Goal: Information Seeking & Learning: Learn about a topic

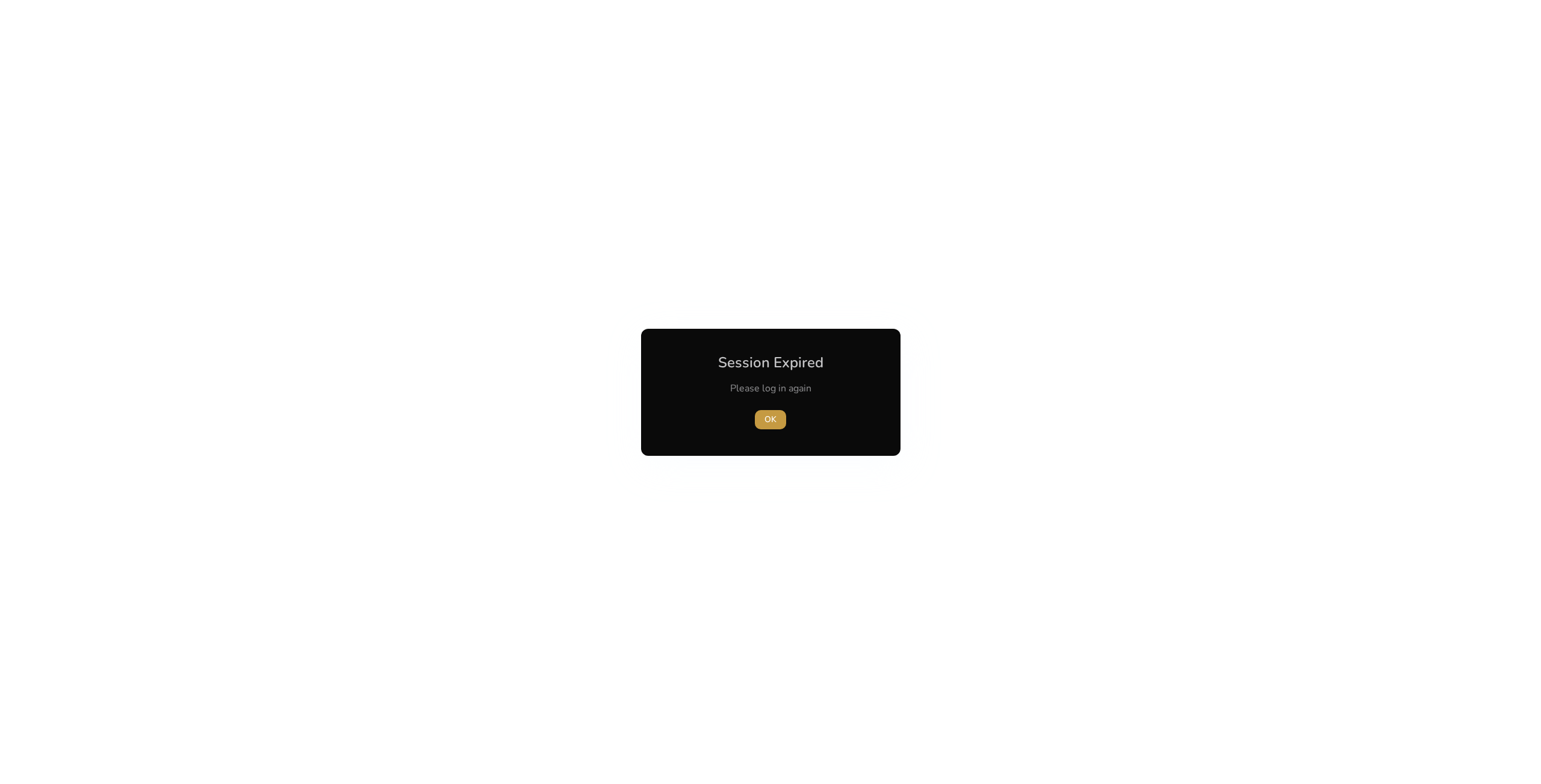
click at [773, 421] on span "OK" at bounding box center [771, 419] width 12 height 13
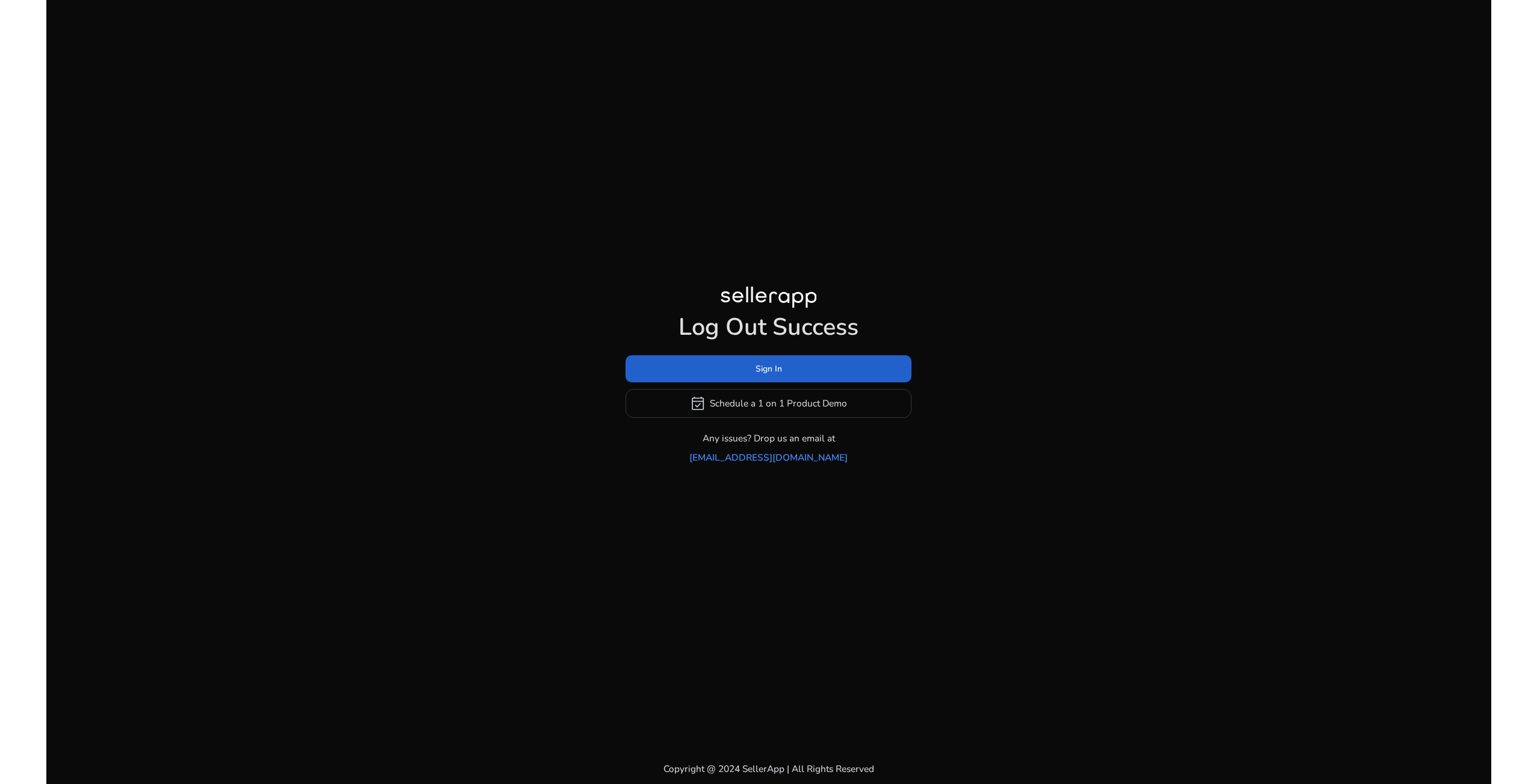
drag, startPoint x: 805, startPoint y: 371, endPoint x: 805, endPoint y: 386, distance: 15.0
click at [804, 375] on span at bounding box center [768, 369] width 286 height 29
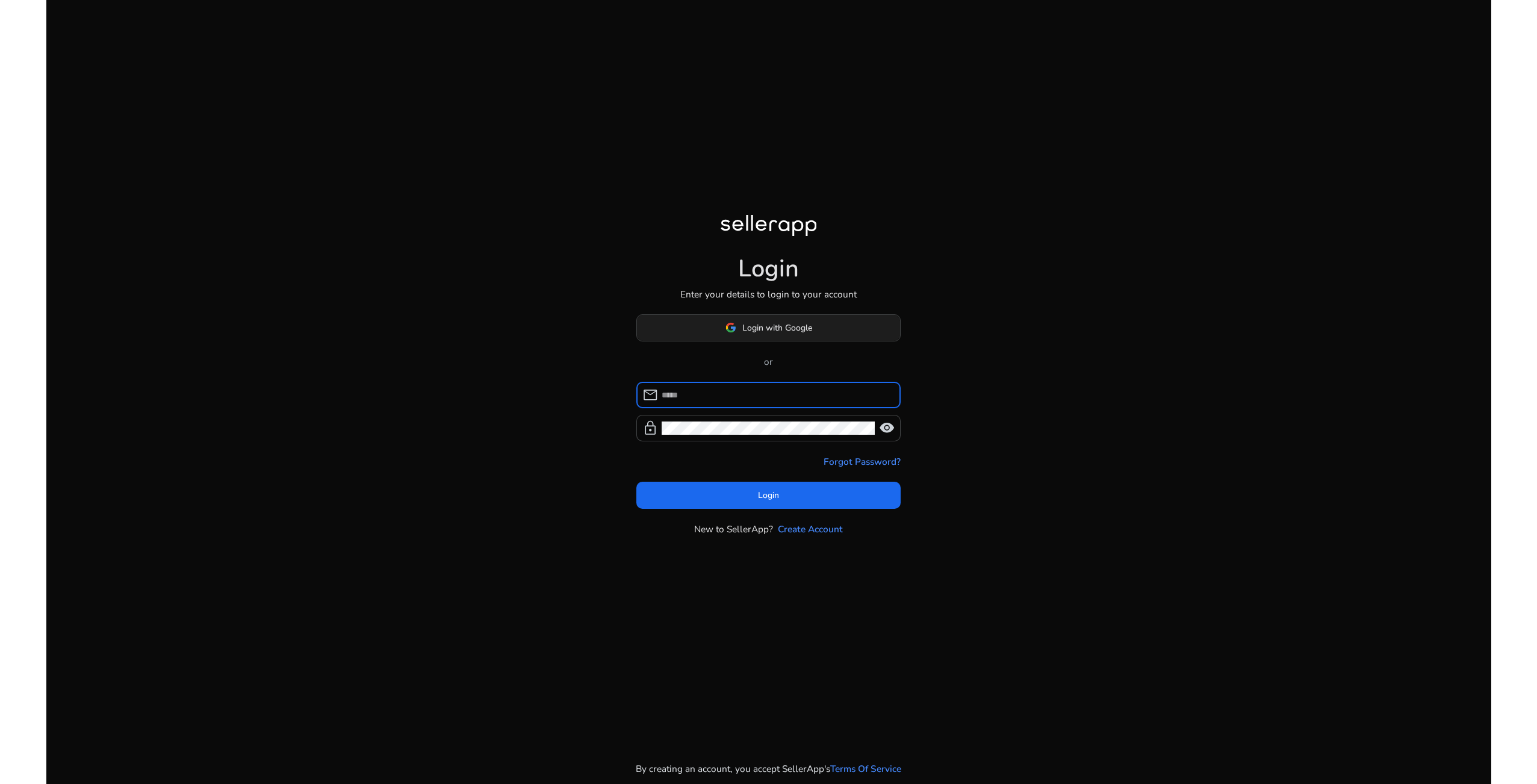
click at [761, 328] on span "Login with Google" at bounding box center [778, 328] width 70 height 13
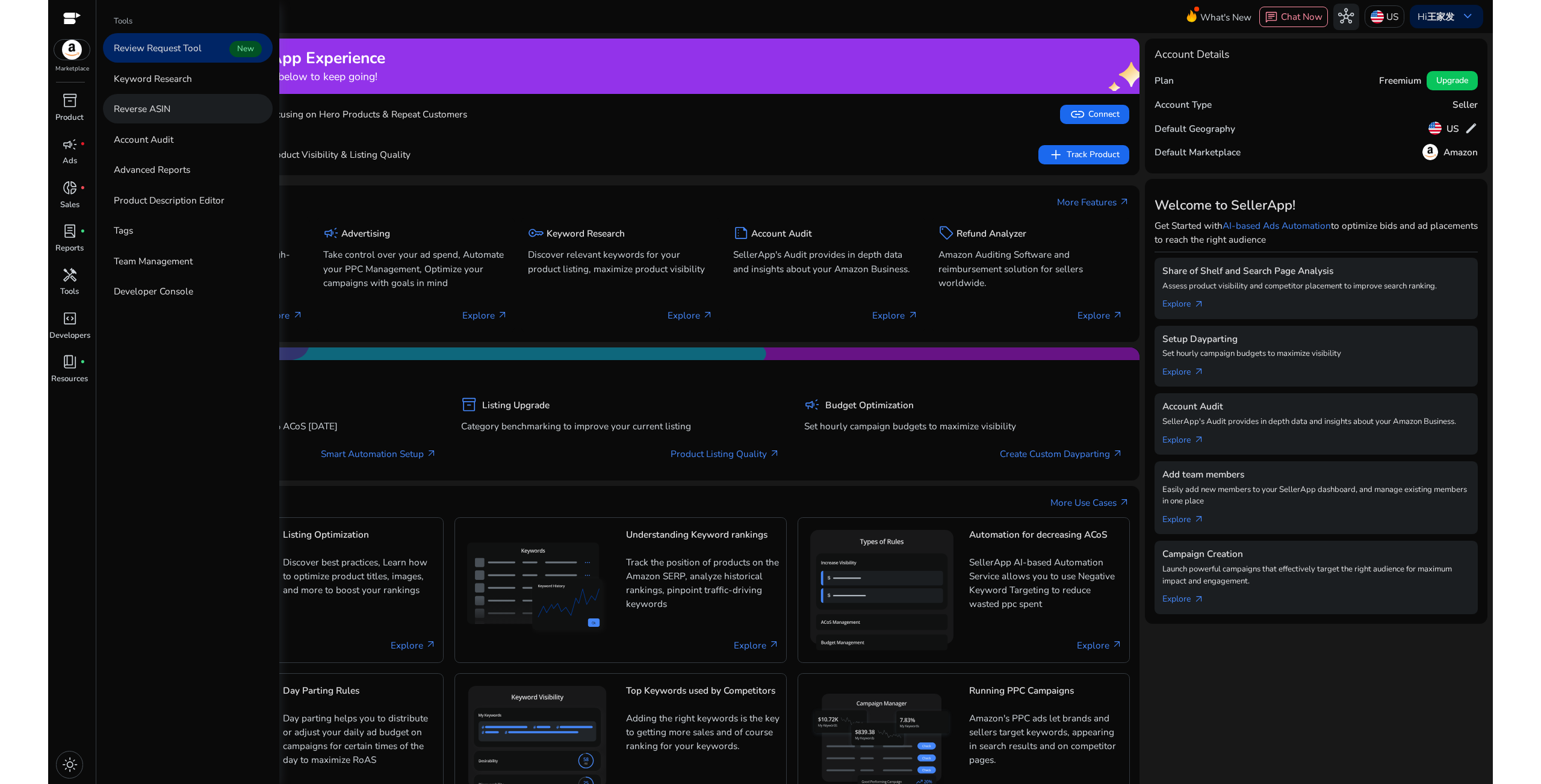
click at [155, 113] on p "Reverse ASIN" at bounding box center [142, 108] width 57 height 14
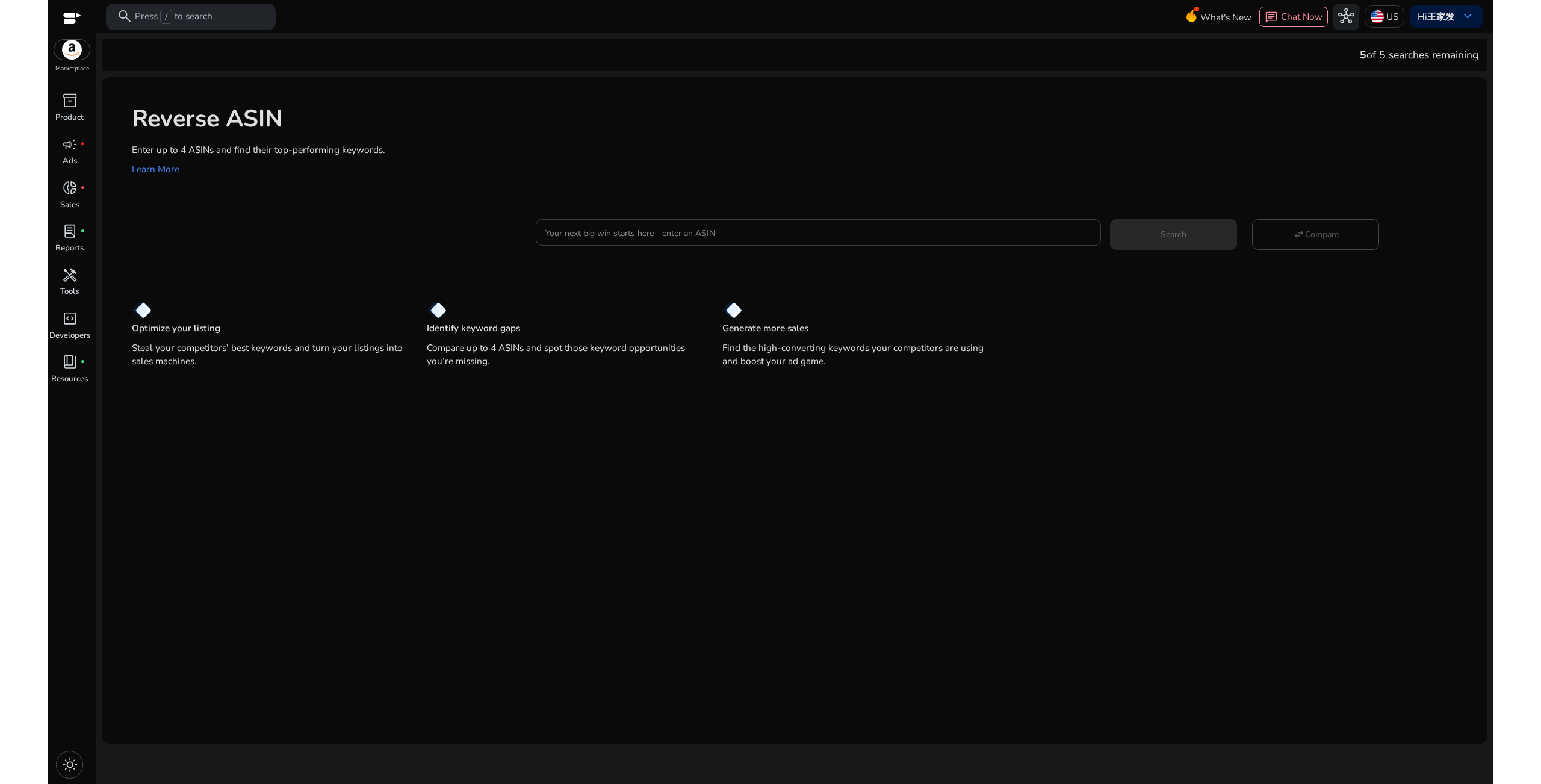
click at [656, 229] on input "Your next big win starts here—enter an ASIN" at bounding box center [818, 232] width 546 height 13
paste input "**********"
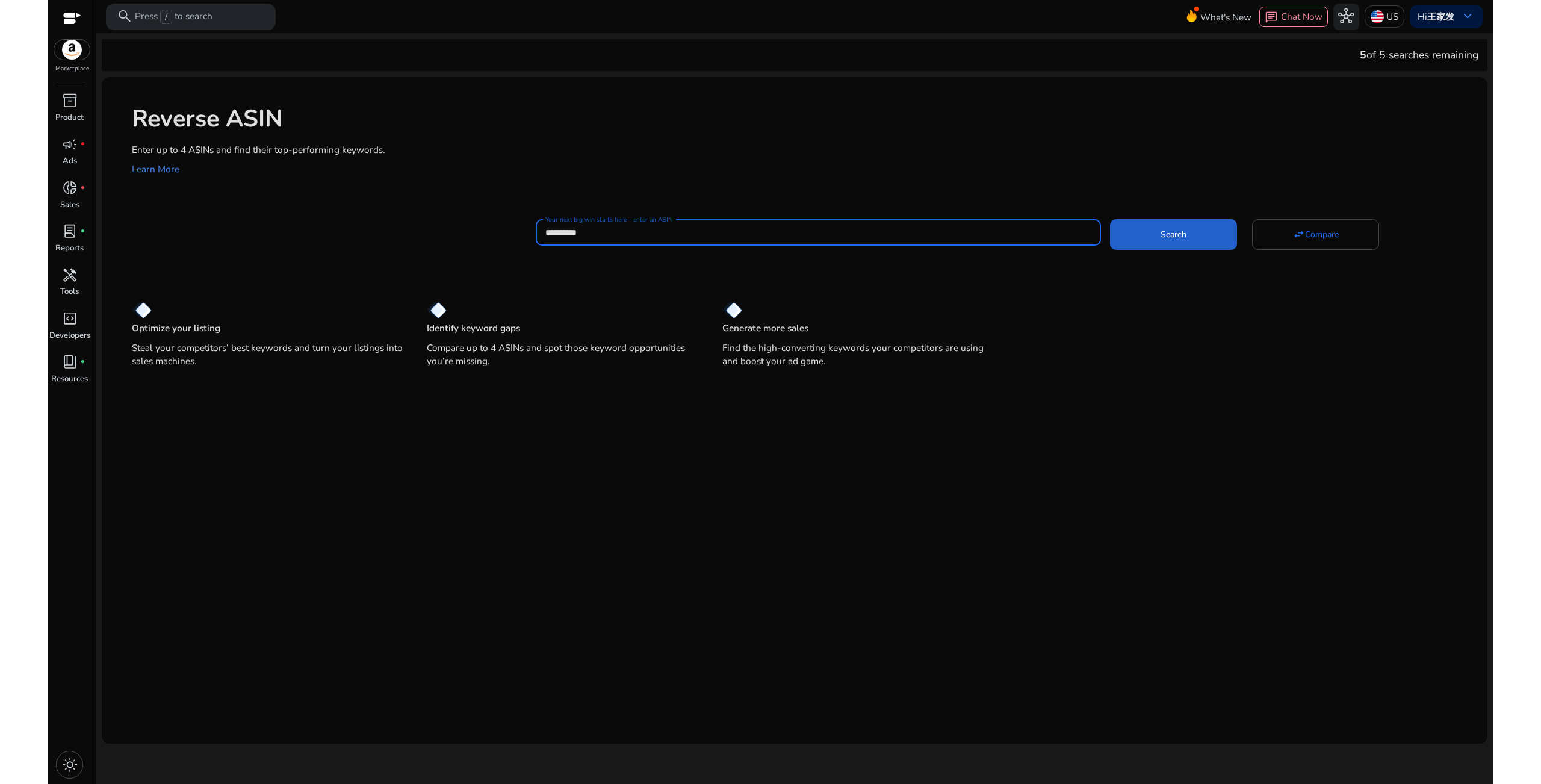
type input "**********"
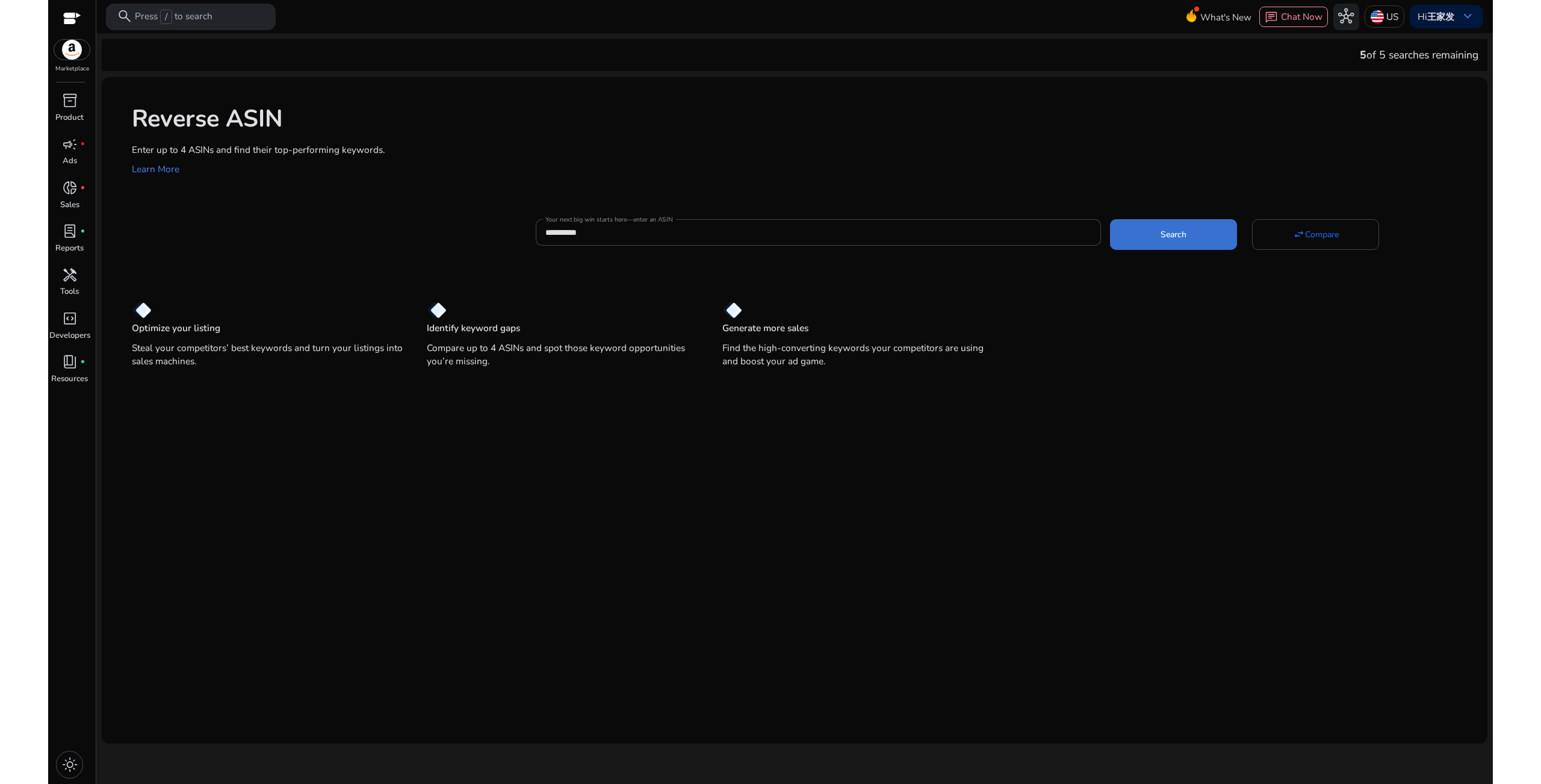
click at [1186, 232] on span "Search" at bounding box center [1173, 234] width 26 height 13
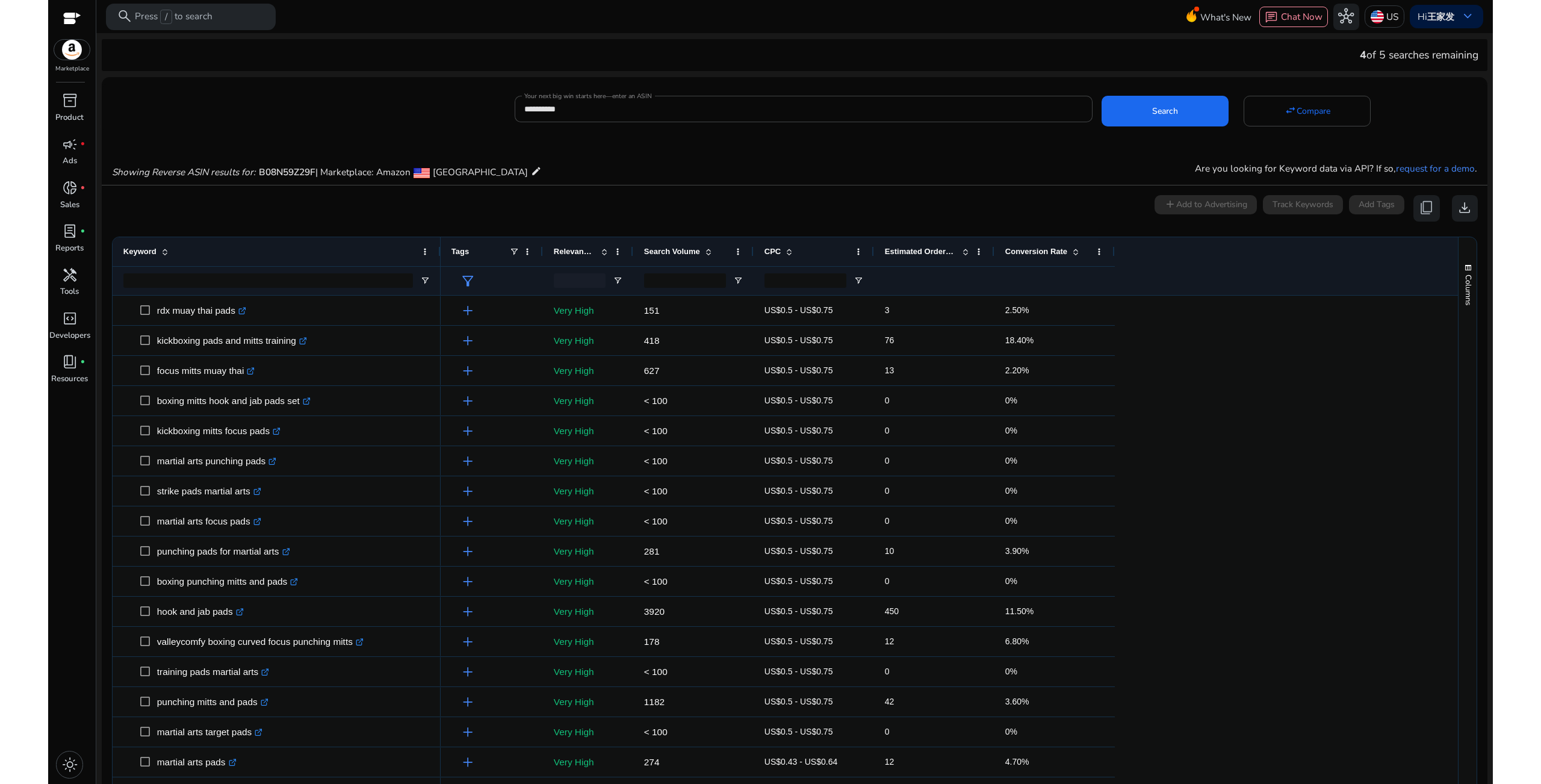
drag, startPoint x: 433, startPoint y: 248, endPoint x: 461, endPoint y: 248, distance: 28.0
click at [443, 248] on div at bounding box center [440, 251] width 5 height 29
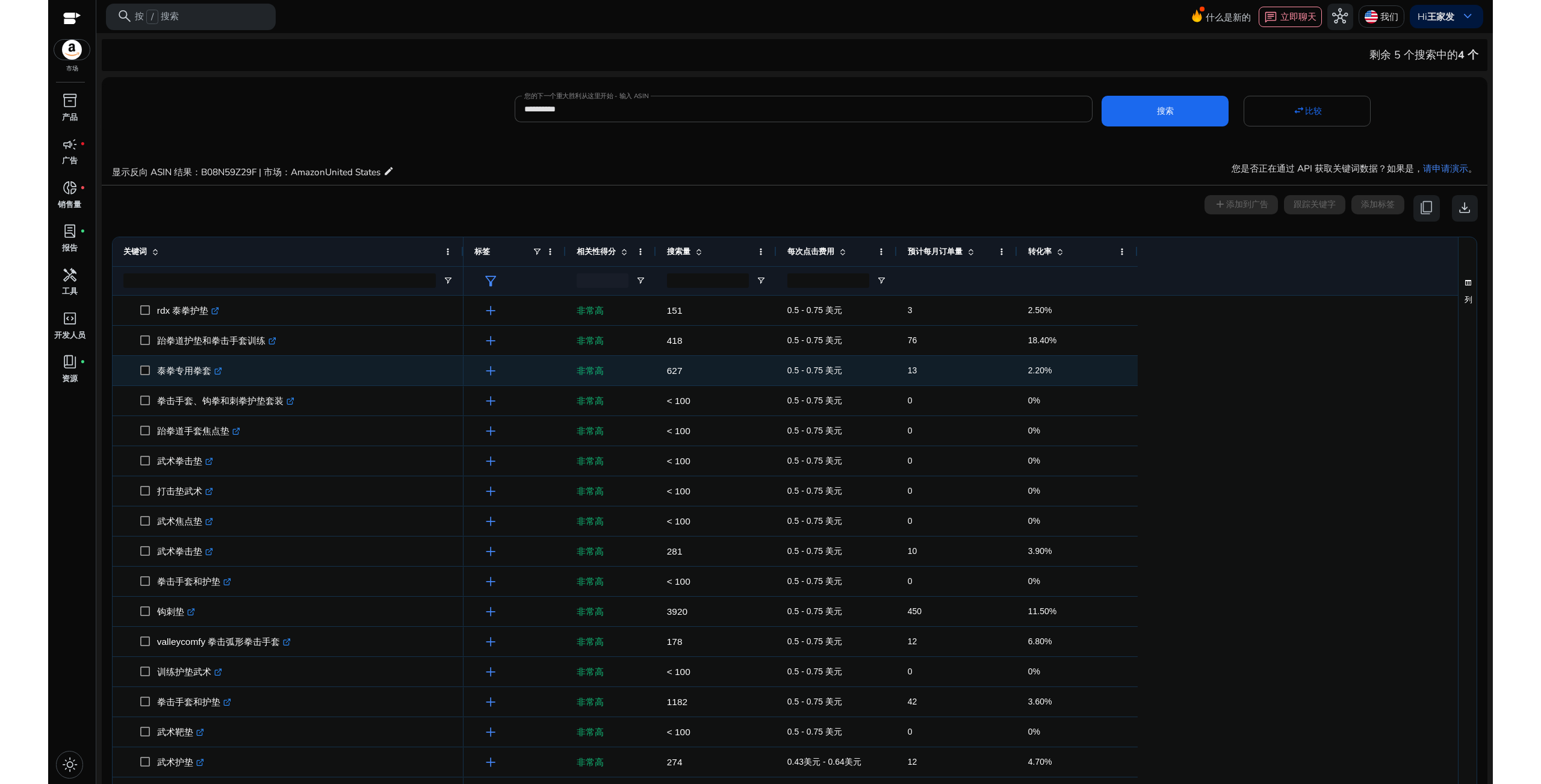
click at [217, 374] on icon at bounding box center [218, 371] width 6 height 6
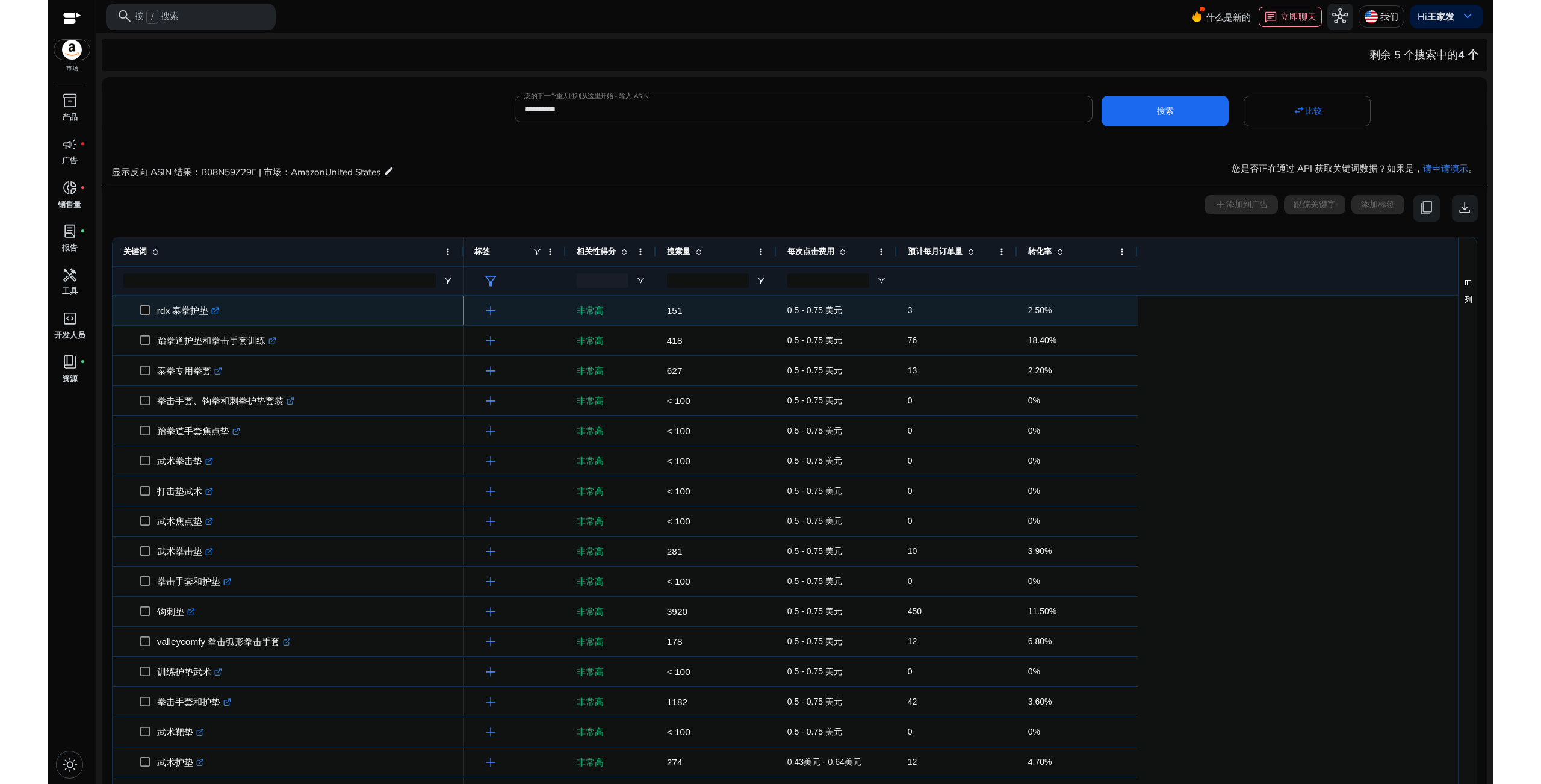
click at [212, 310] on link ".st0{fill:#2c8af8}" at bounding box center [214, 310] width 11 height 10
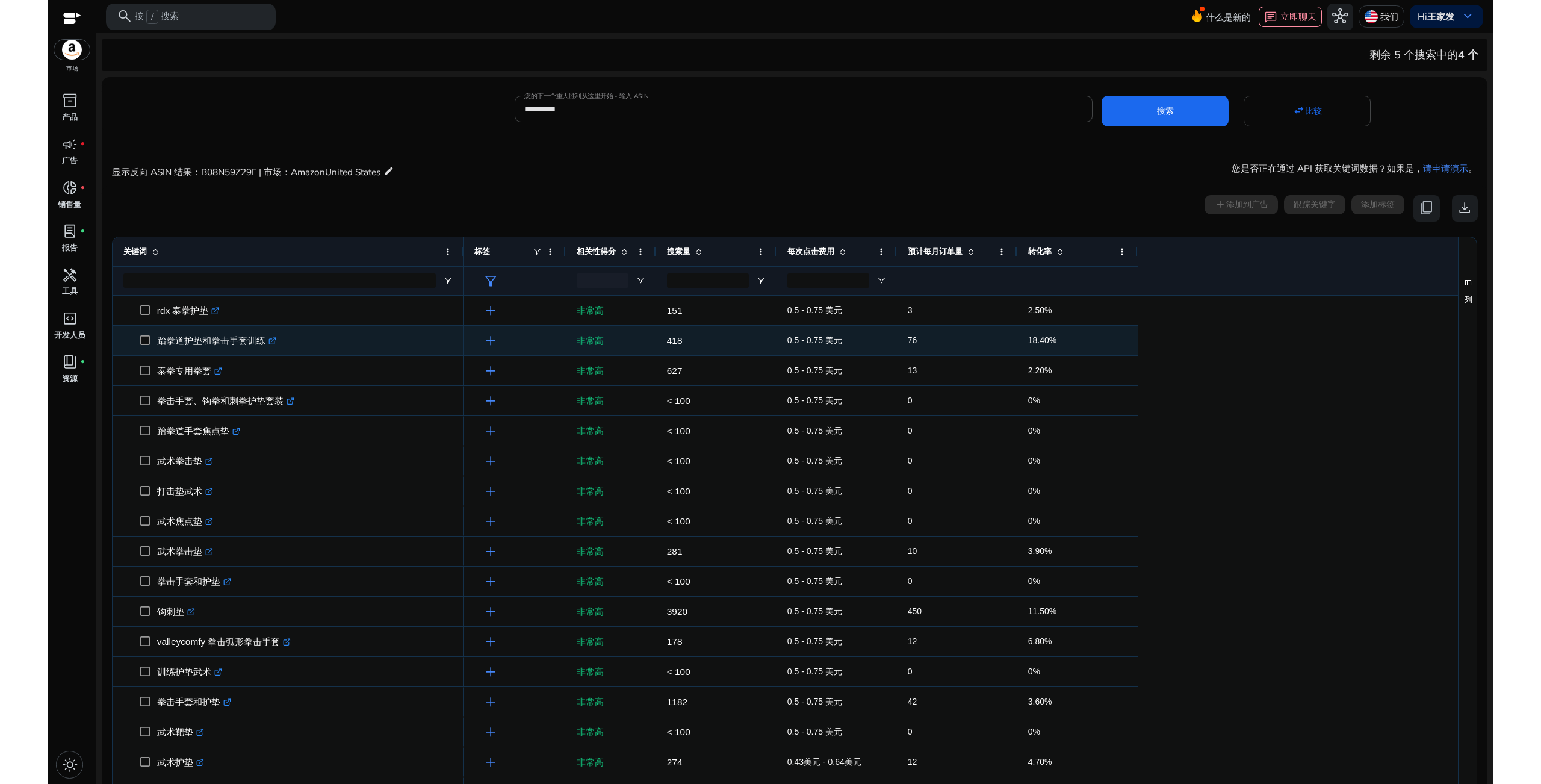
click at [273, 345] on icon at bounding box center [271, 342] width 6 height 6
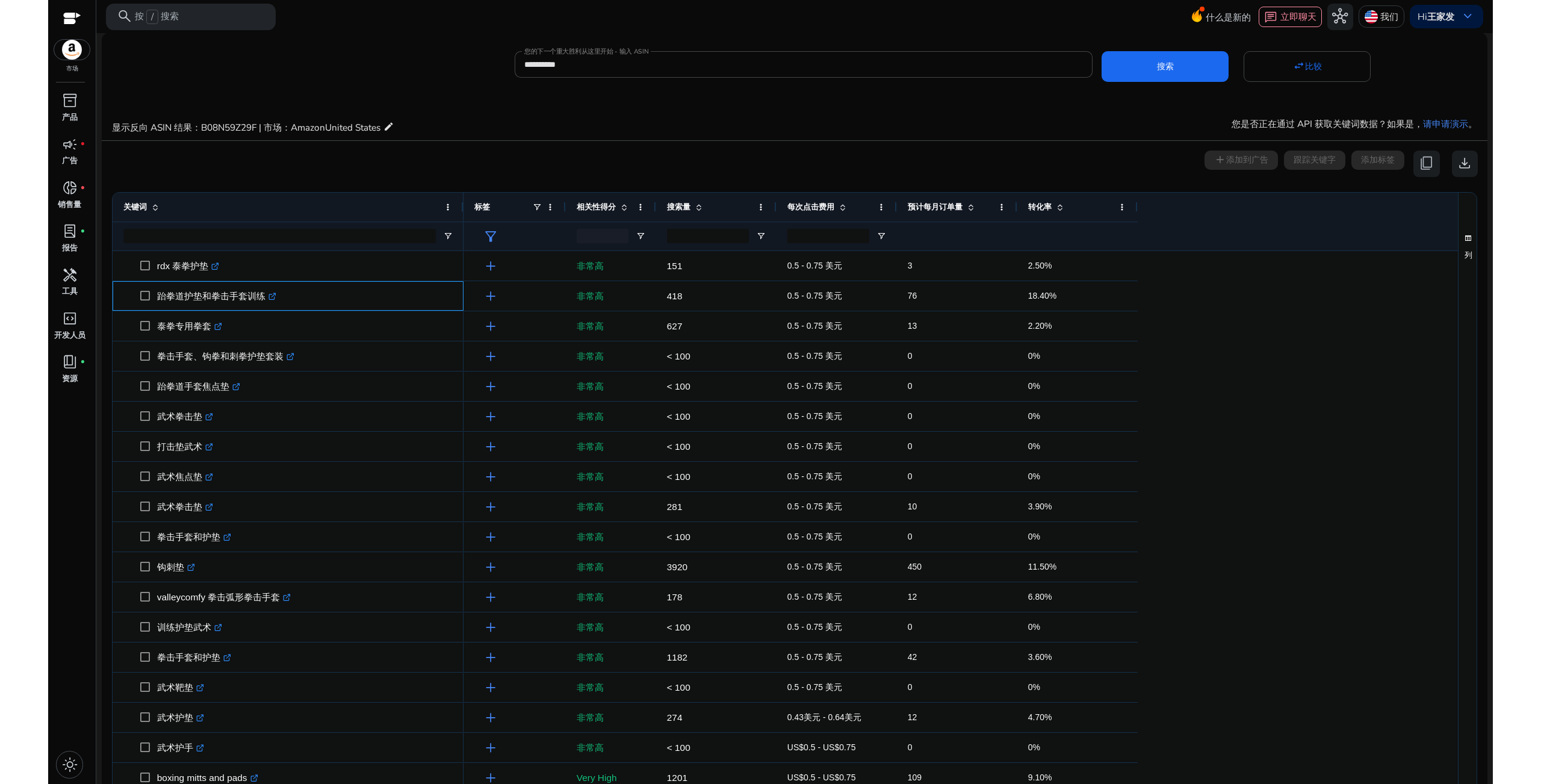
scroll to position [120, 0]
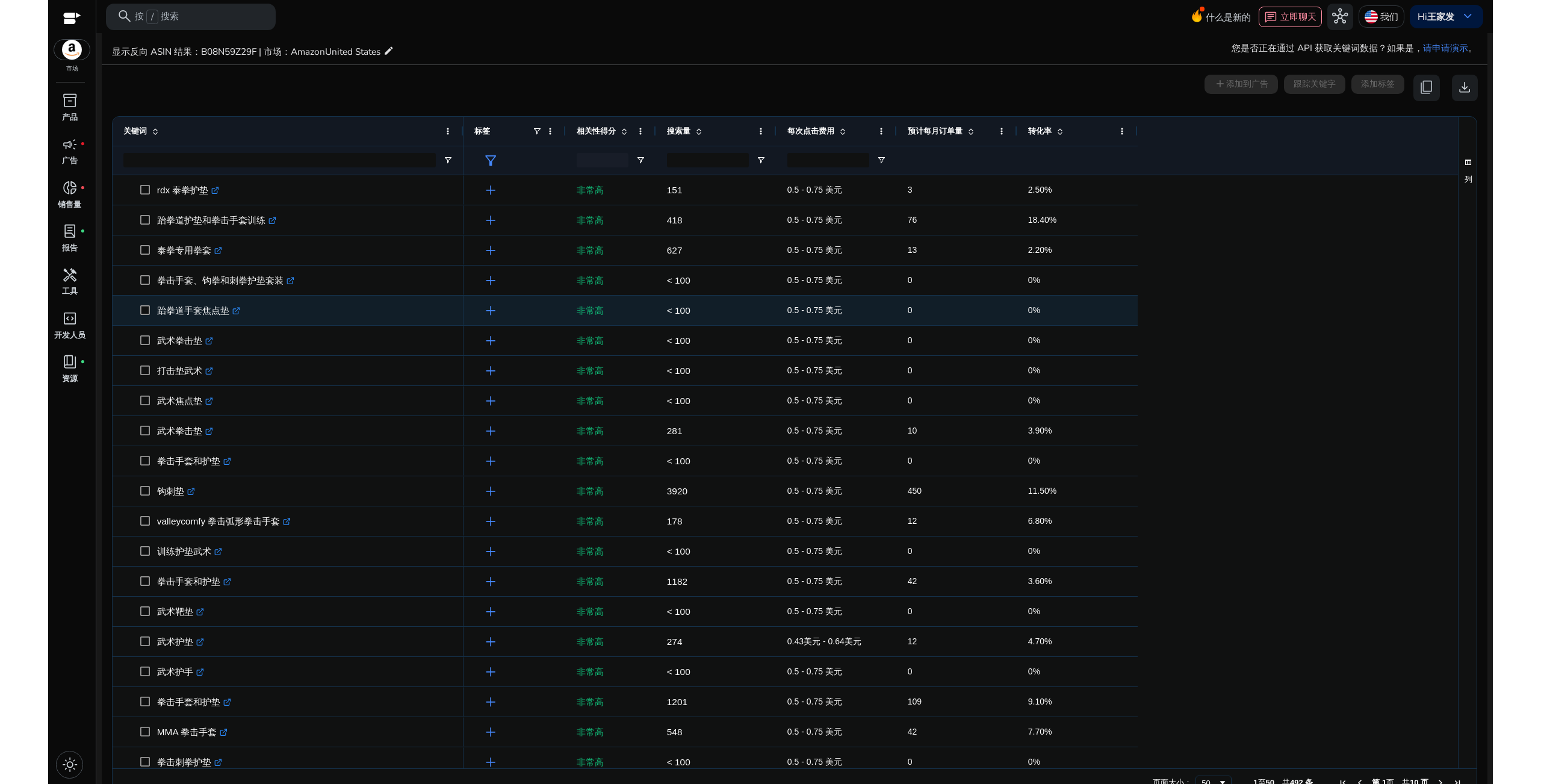
click at [282, 313] on span "跆拳道手套焦点垫 .st0{fill:#2c8af8}" at bounding box center [296, 310] width 313 height 25
click at [235, 311] on icon ".st0{fill:#2c8af8}" at bounding box center [236, 311] width 8 height 8
click at [238, 311] on icon ".st0{fill:#2c8af8}" at bounding box center [236, 311] width 8 height 8
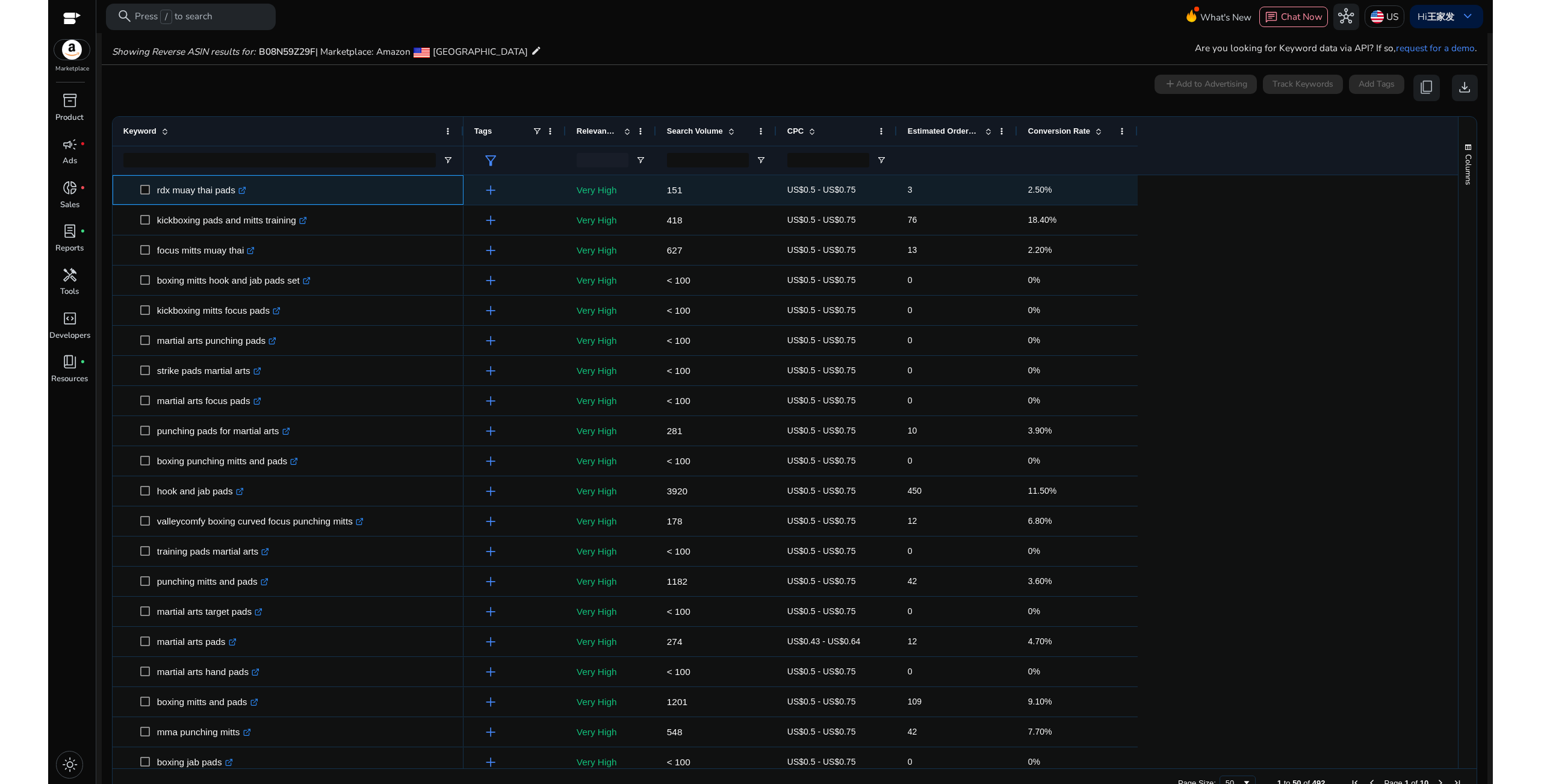
click at [226, 181] on p "rdx muay thai pads .st0{fill:#2c8af8}" at bounding box center [201, 190] width 89 height 25
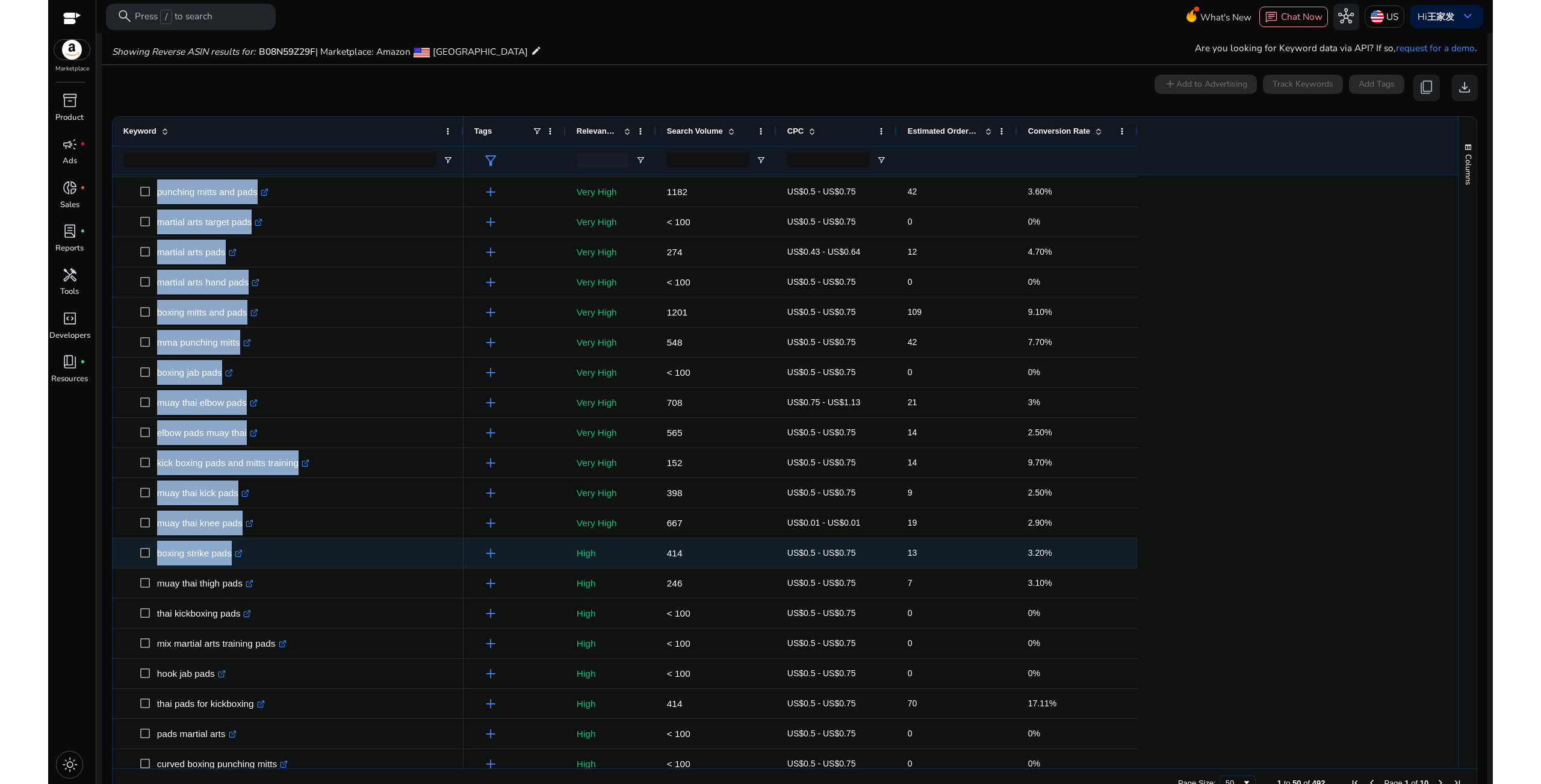
scroll to position [391, 0]
drag, startPoint x: 157, startPoint y: 188, endPoint x: 301, endPoint y: 554, distance: 393.3
click at [301, 554] on div "rdx muay thai pads .st0{fill:#2c8af8} boxing mitts hook and jab pads set .st0{f…" at bounding box center [288, 536] width 351 height 1505
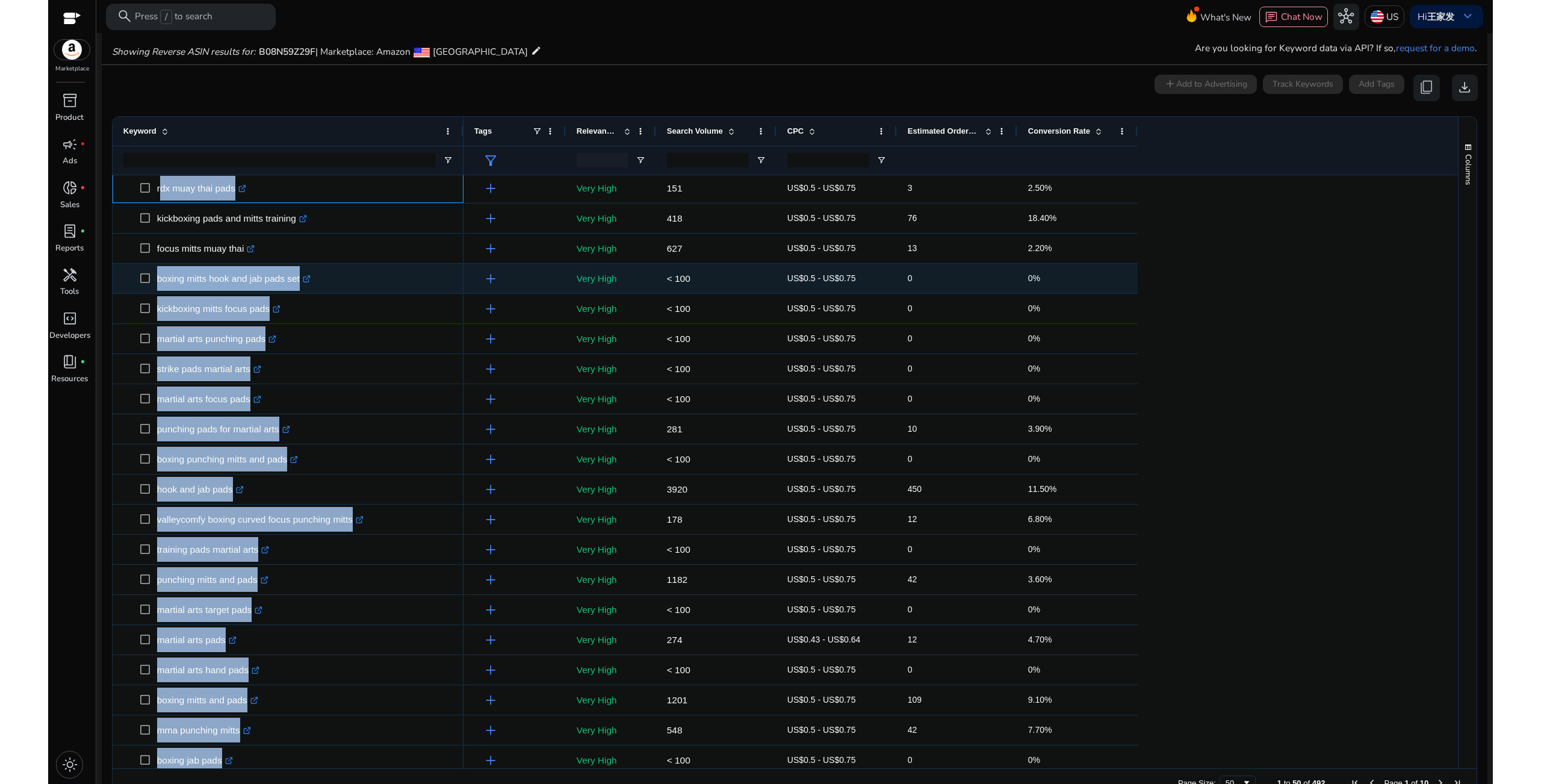
scroll to position [0, 0]
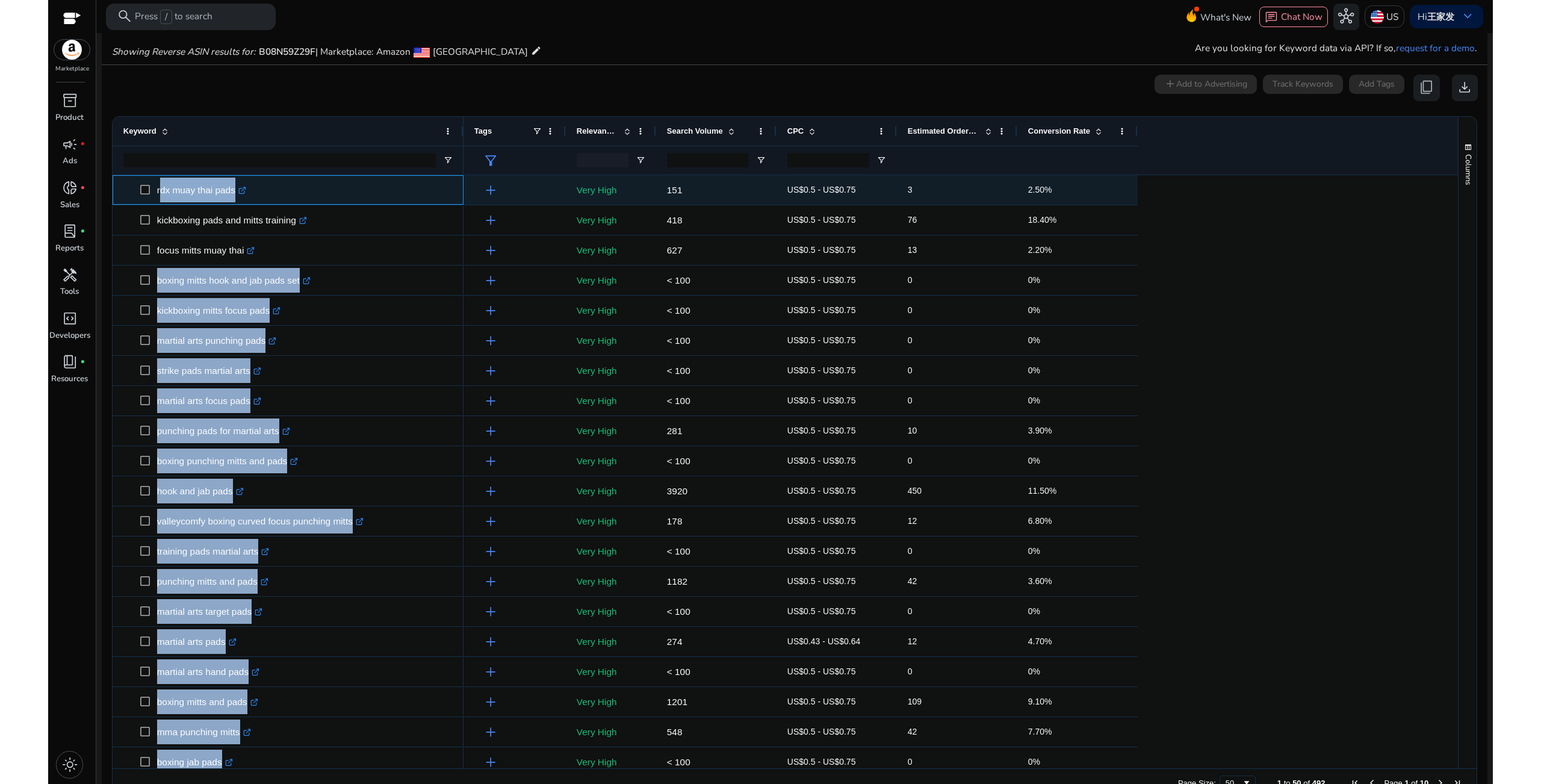
click at [181, 199] on p "rdx muay thai pads .st0{fill:#2c8af8}" at bounding box center [201, 190] width 89 height 25
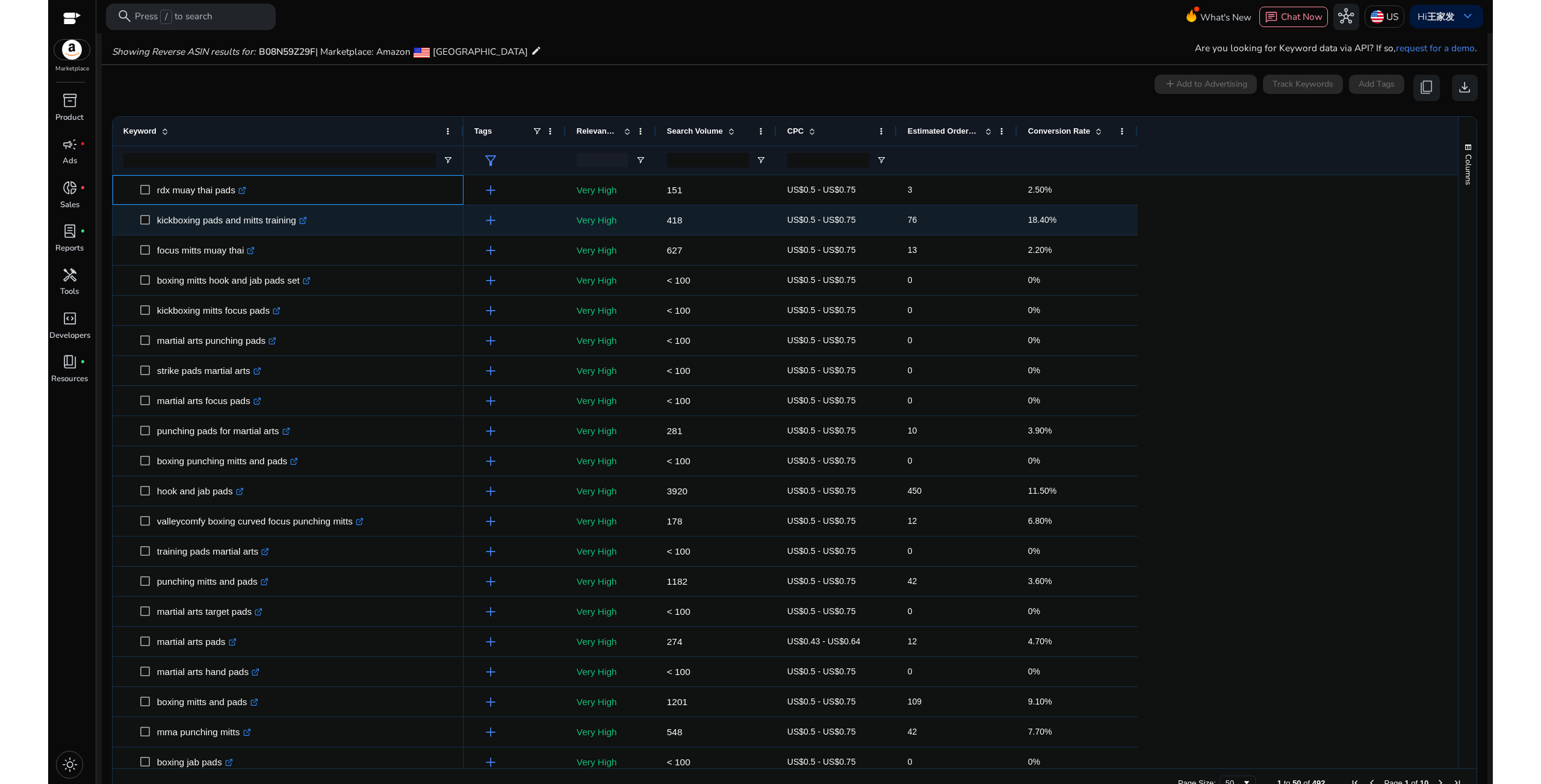
drag, startPoint x: 155, startPoint y: 189, endPoint x: 296, endPoint y: 225, distance: 145.5
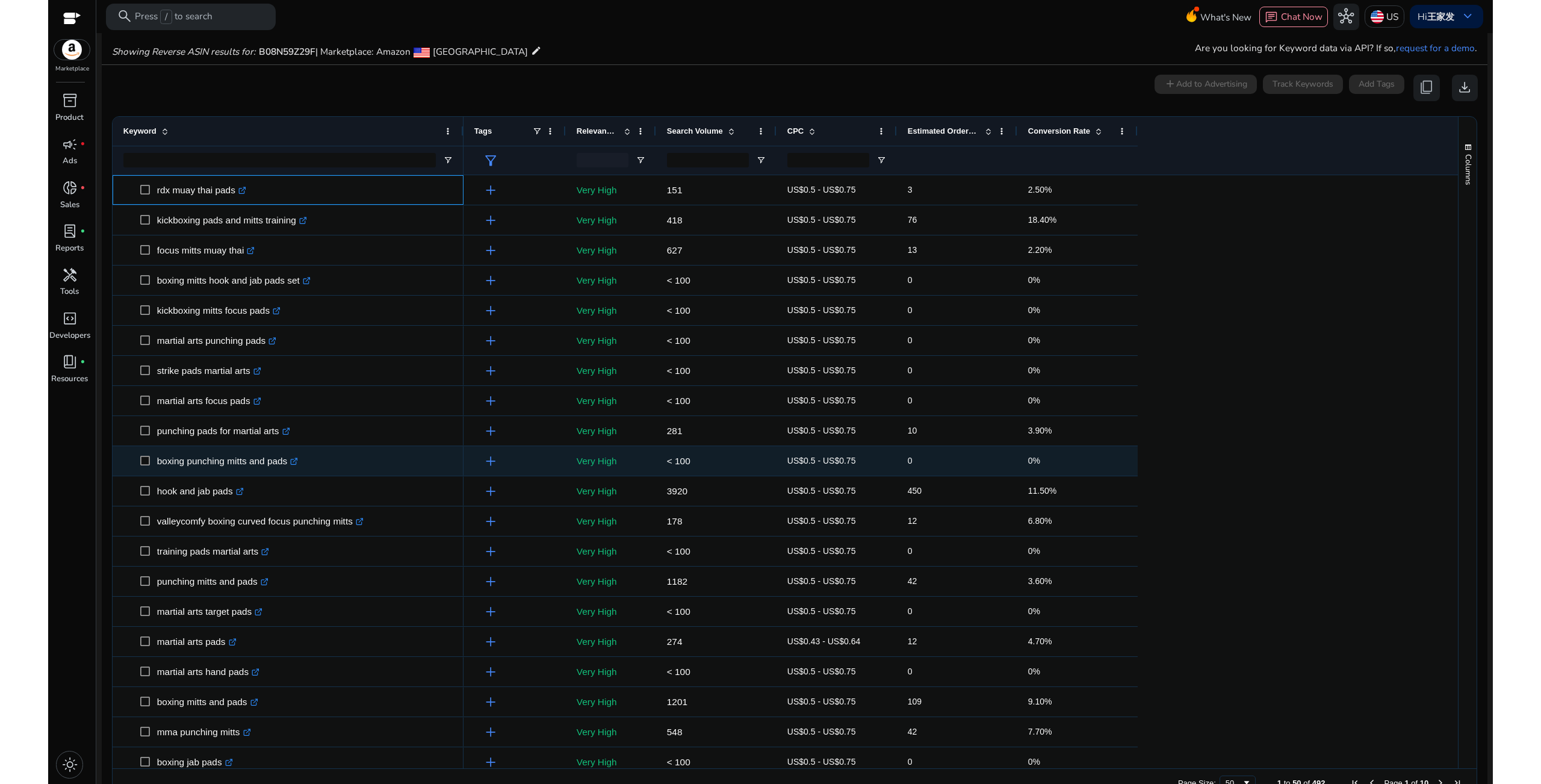
copy div "rdx muay thai pads .st0{fill:#2c8af8} boxing mitts hook and jab pads set .st0{f…"
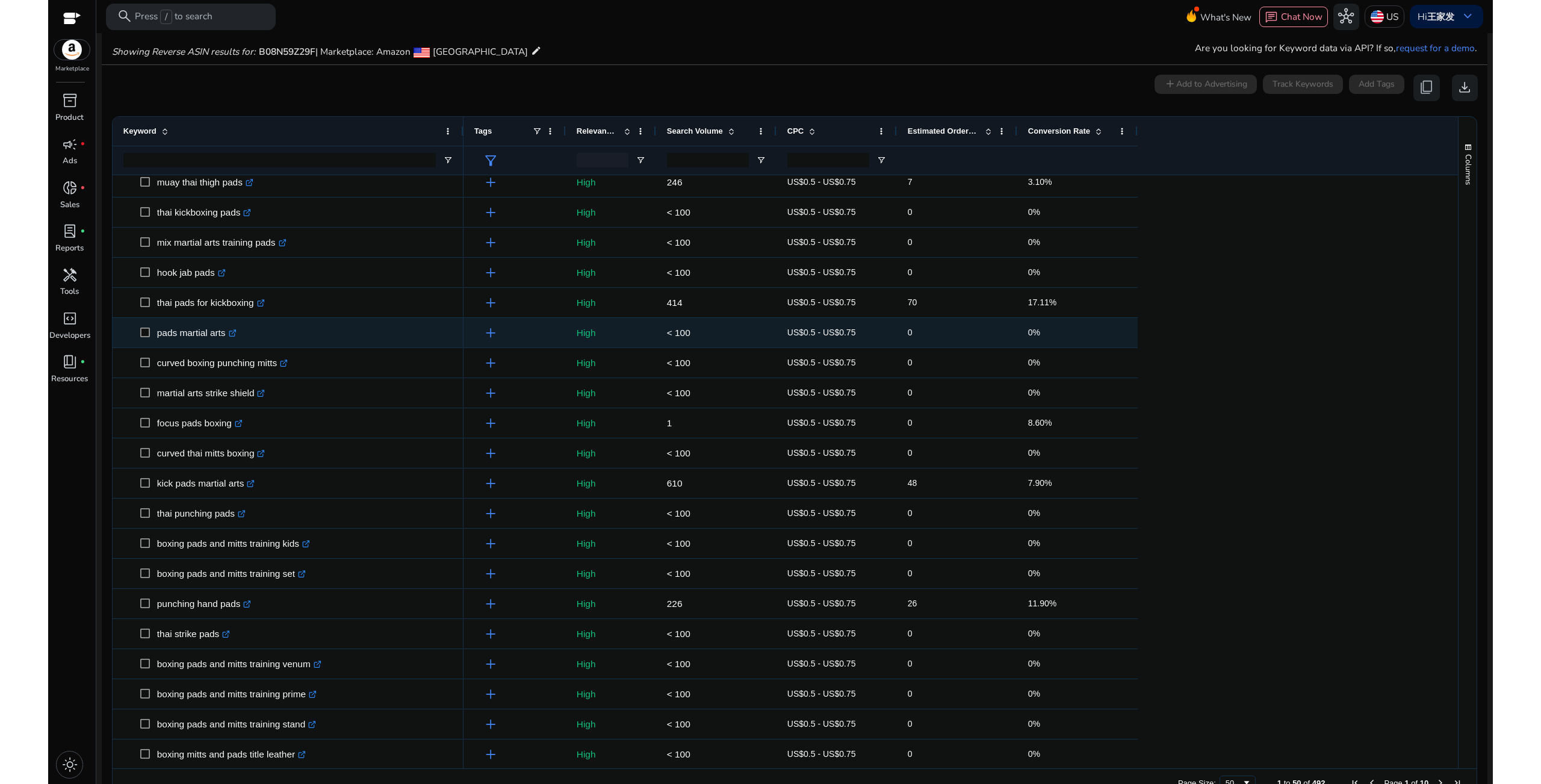
drag, startPoint x: 180, startPoint y: 305, endPoint x: 169, endPoint y: 305, distance: 11.0
click at [180, 305] on p "thai pads for kickboxing .st0{fill:#2c8af8}" at bounding box center [211, 302] width 108 height 25
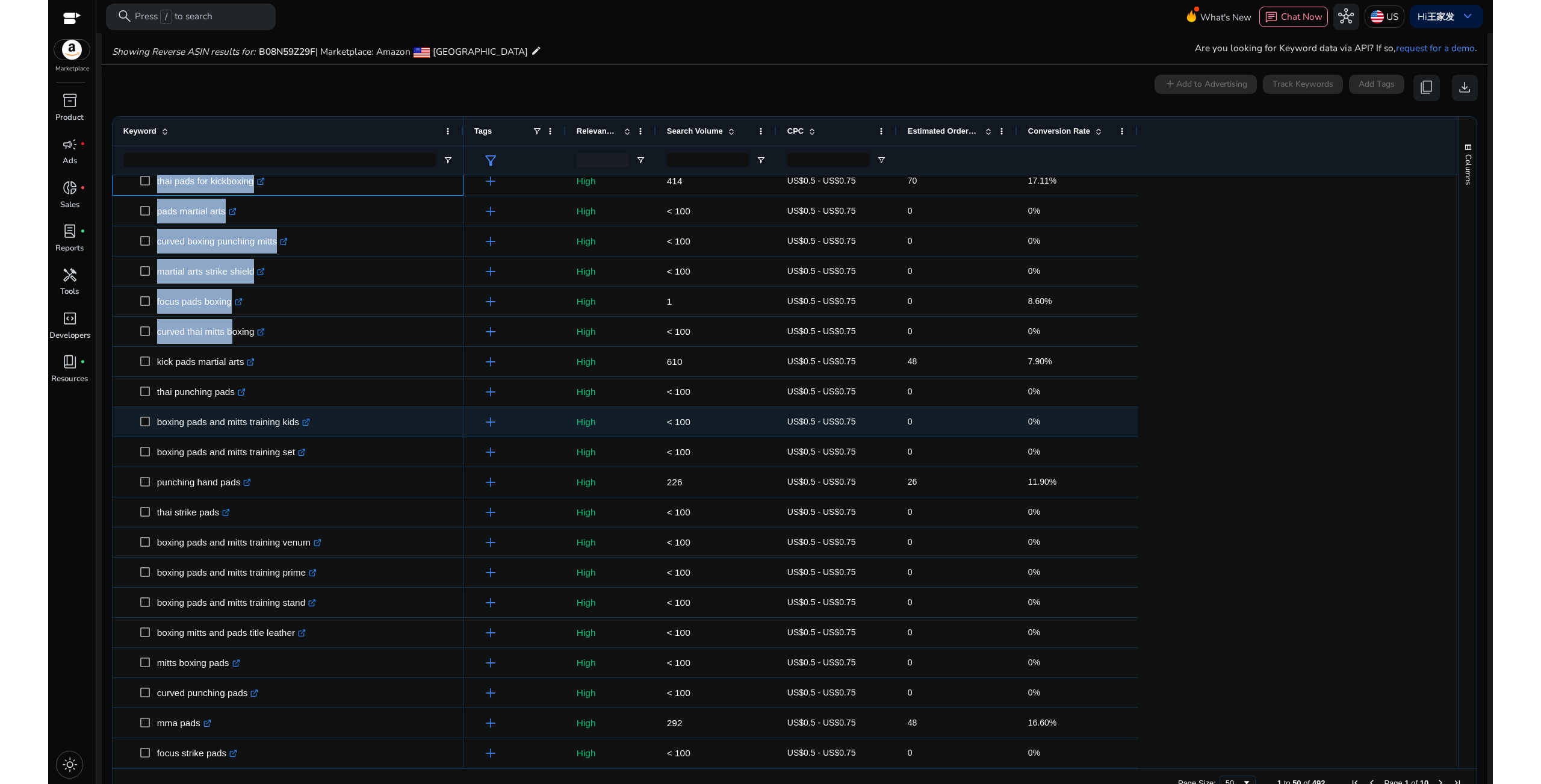
scroll to position [912, 0]
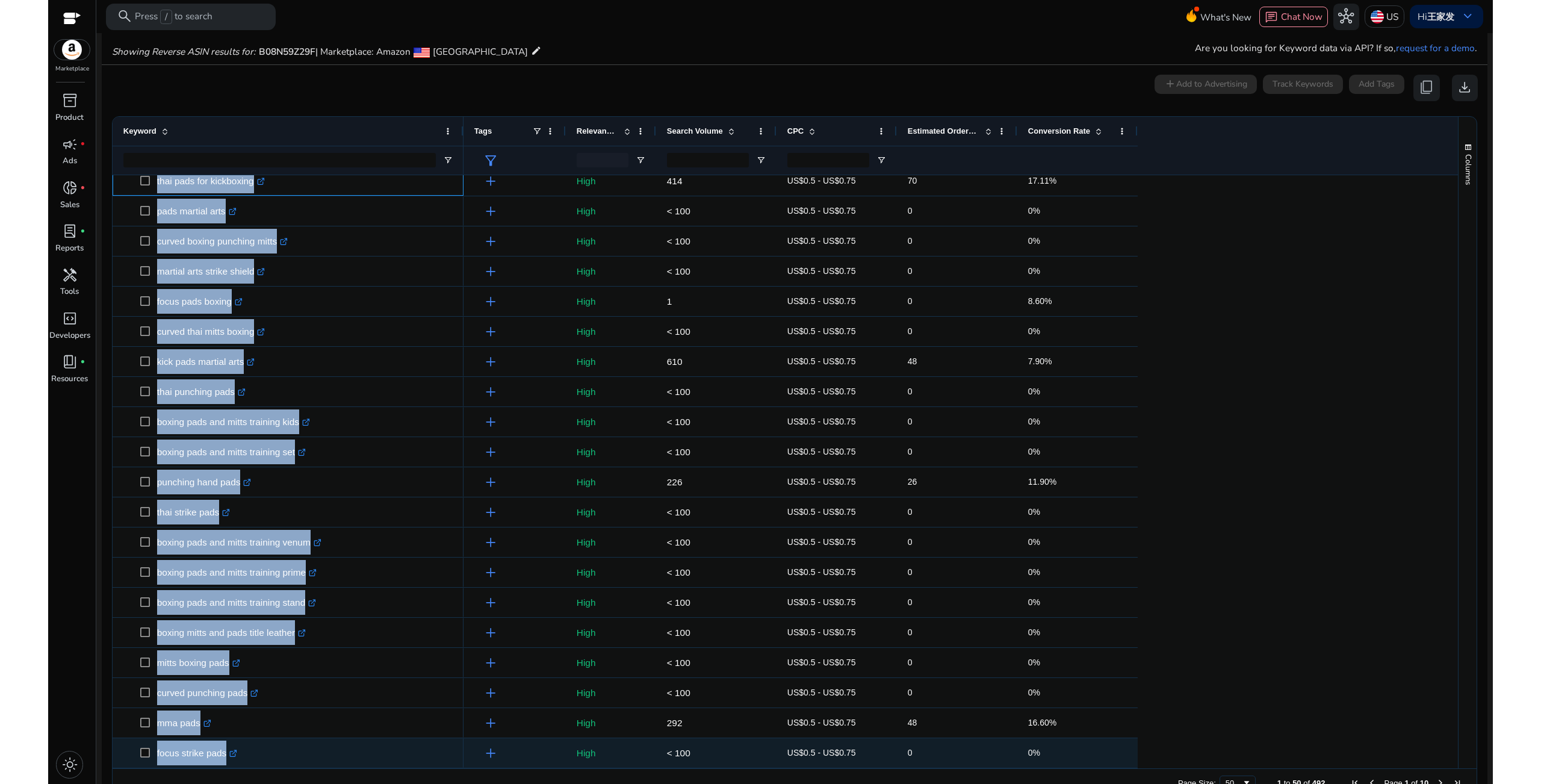
drag, startPoint x: 157, startPoint y: 300, endPoint x: 294, endPoint y: 747, distance: 467.5
click at [294, 747] on div "muay thai elbow pads .st0{fill:#2c8af8} elbow pads muay thai .st0{fill:#2c8af8}…" at bounding box center [288, 16] width 351 height 1505
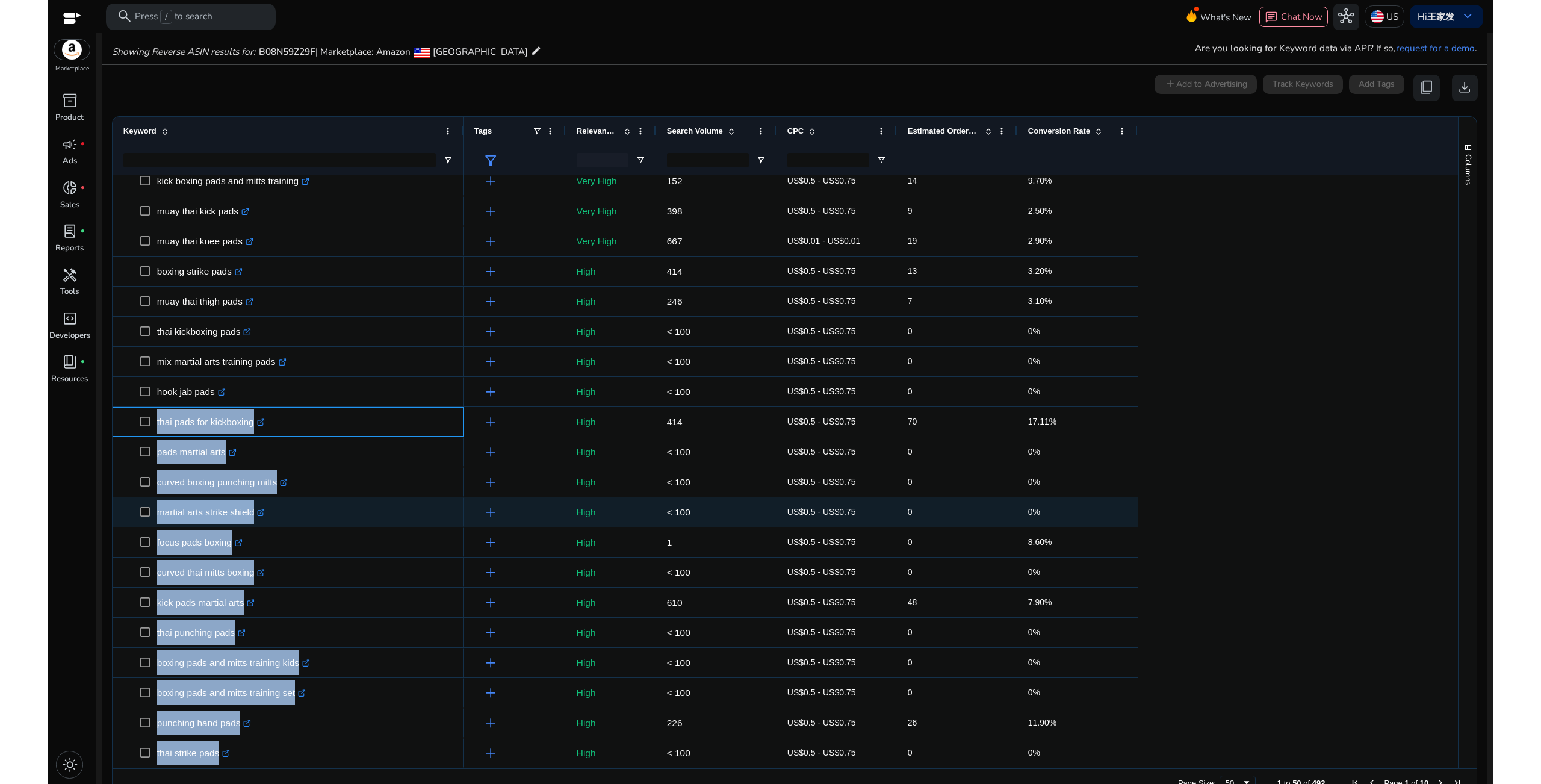
copy div "thai pads for kickboxing .st0{fill:#2c8af8} pads martial arts .st0{fill:#2c8af8…"
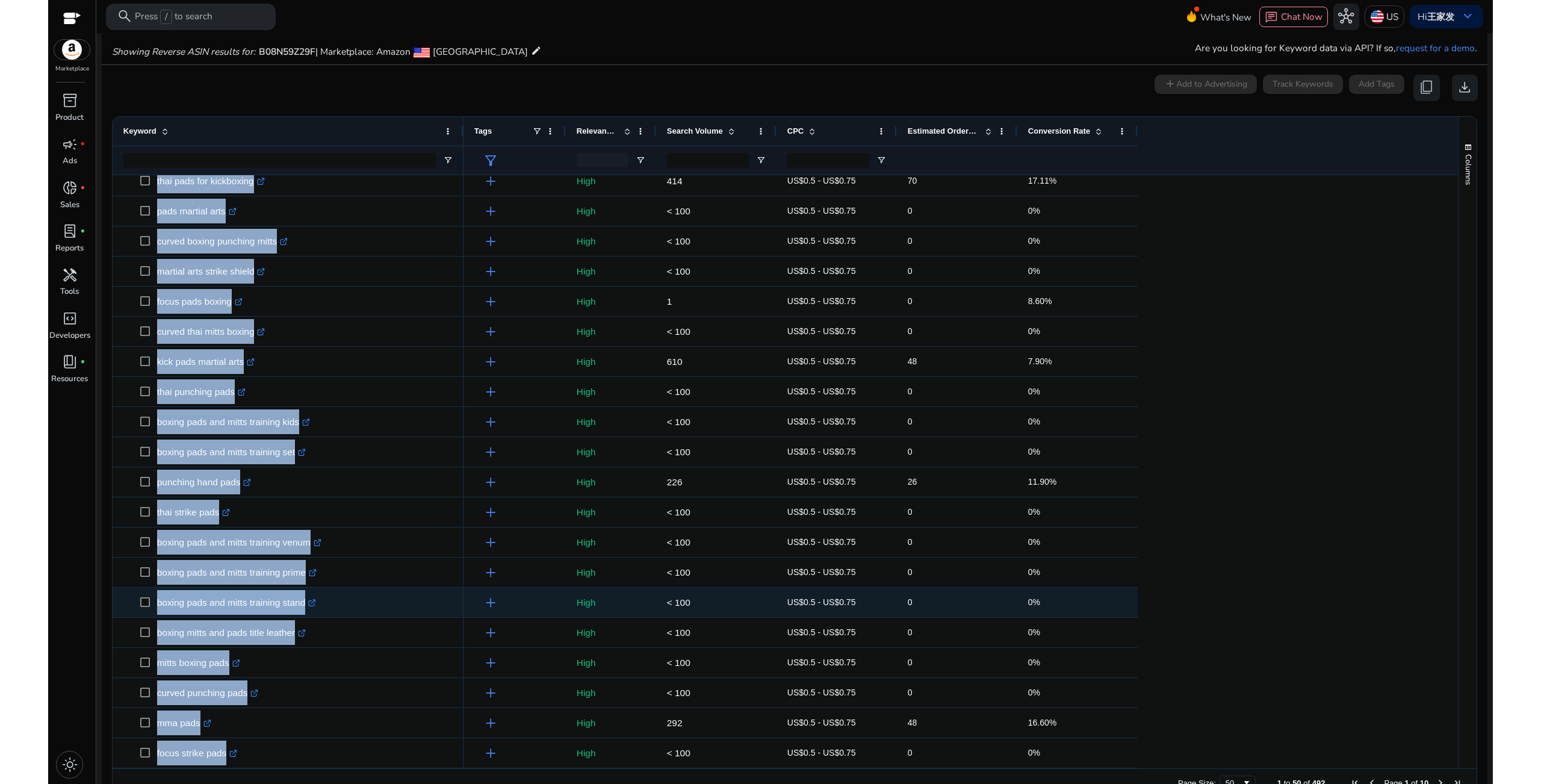
click at [392, 598] on span "boxing pads and mitts training stand .st0{fill:#2c8af8}" at bounding box center [296, 602] width 313 height 25
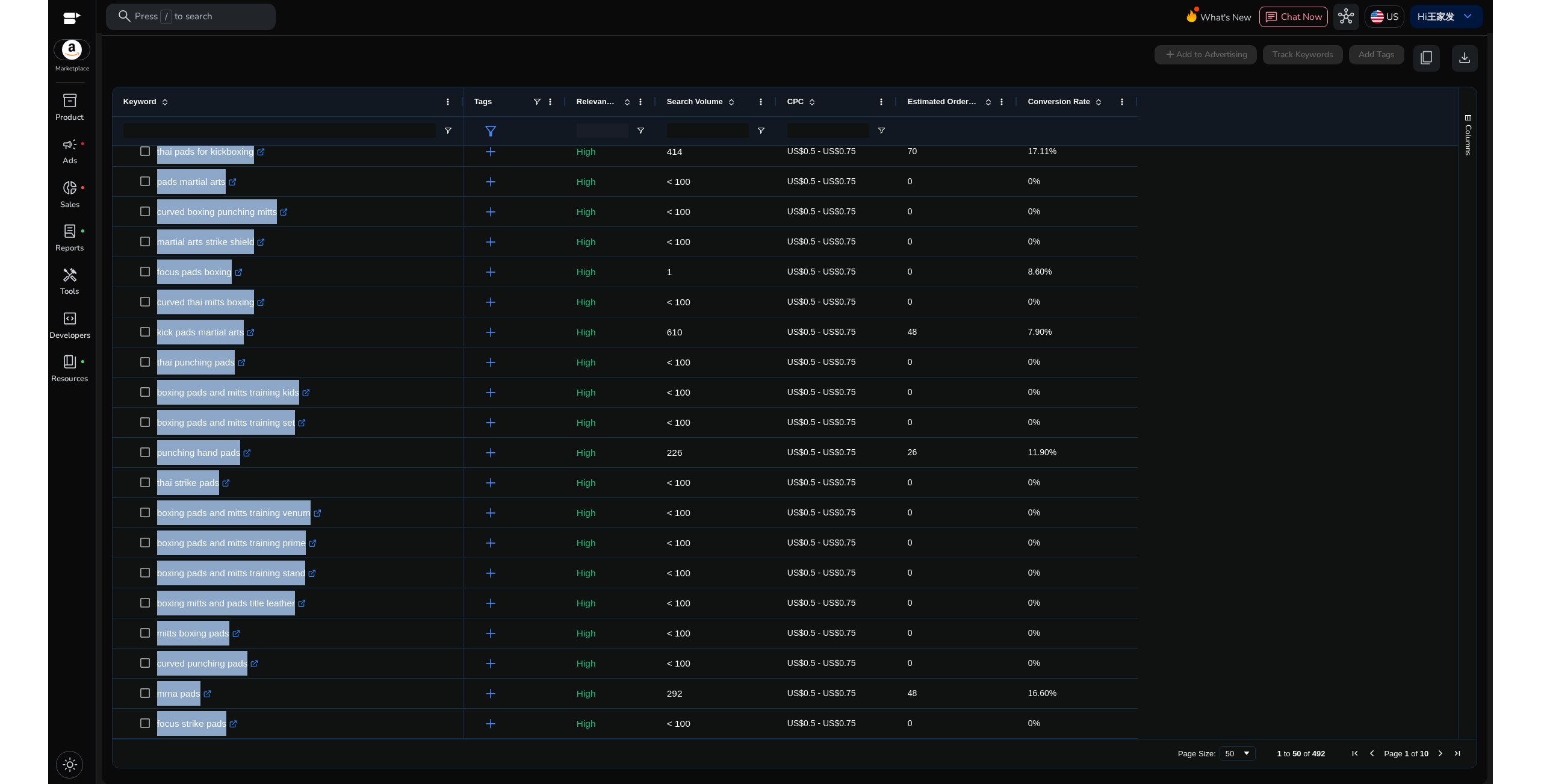
click at [1438, 750] on span "Next Page" at bounding box center [1441, 753] width 10 height 10
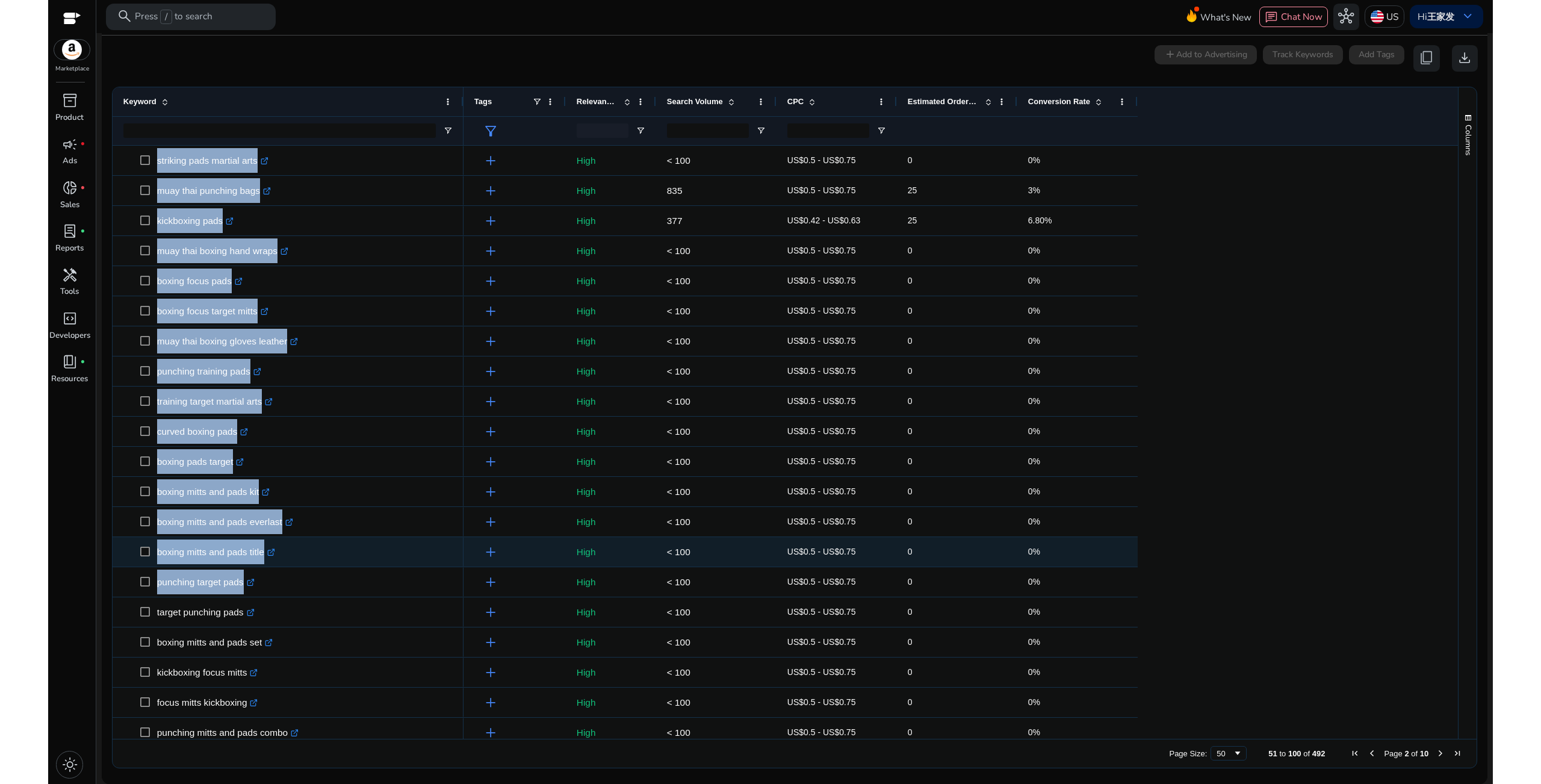
drag, startPoint x: 155, startPoint y: 157, endPoint x: 281, endPoint y: 567, distance: 428.9
click at [281, 567] on div "cloth hand pads martial arts .st0{fill:#2c8af8} boxing punching pads .st0{fill:…" at bounding box center [288, 537] width 351 height 1505
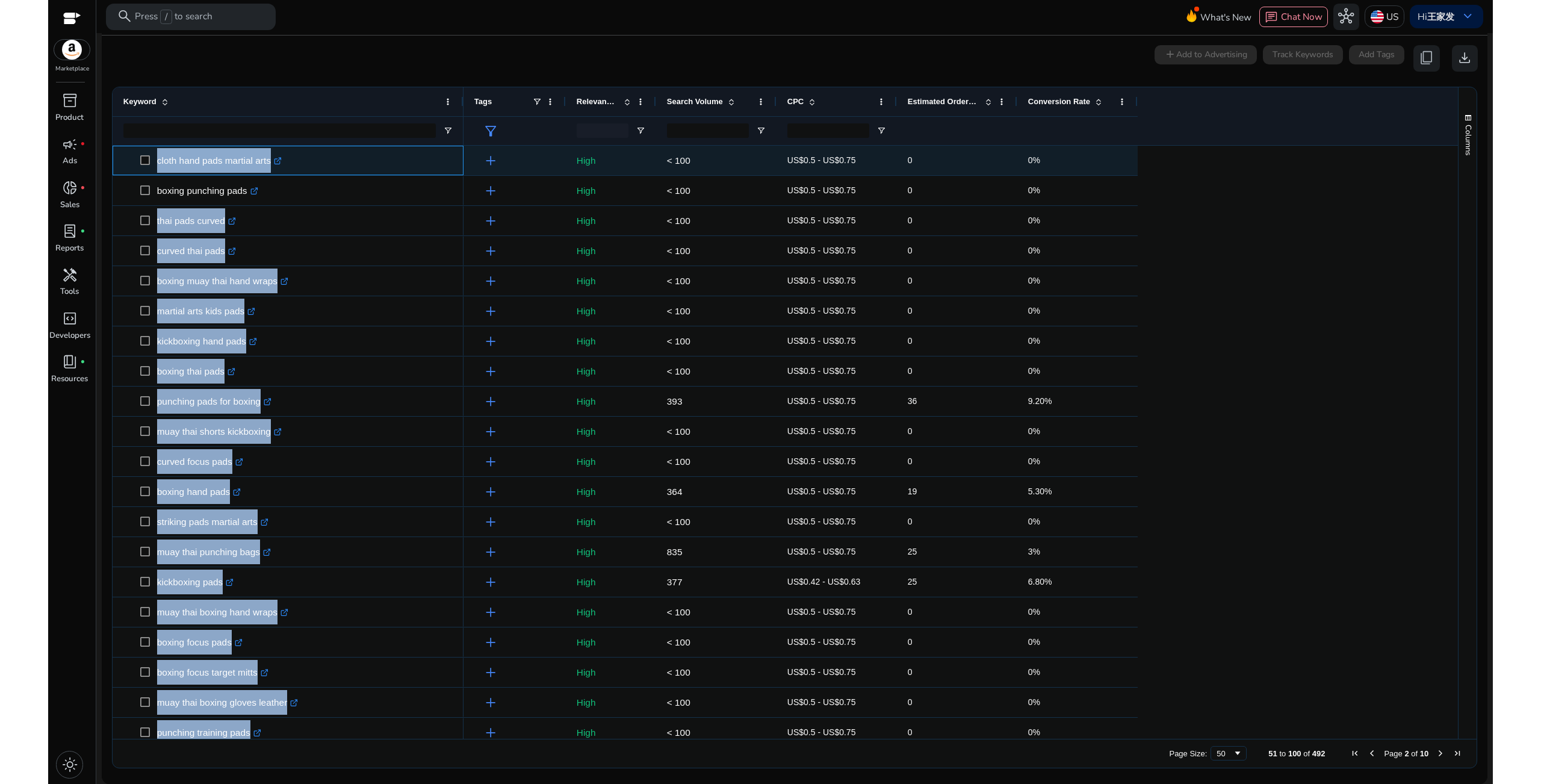
click at [176, 157] on p "cloth hand pads martial arts .st0{fill:#2c8af8}" at bounding box center [219, 160] width 125 height 25
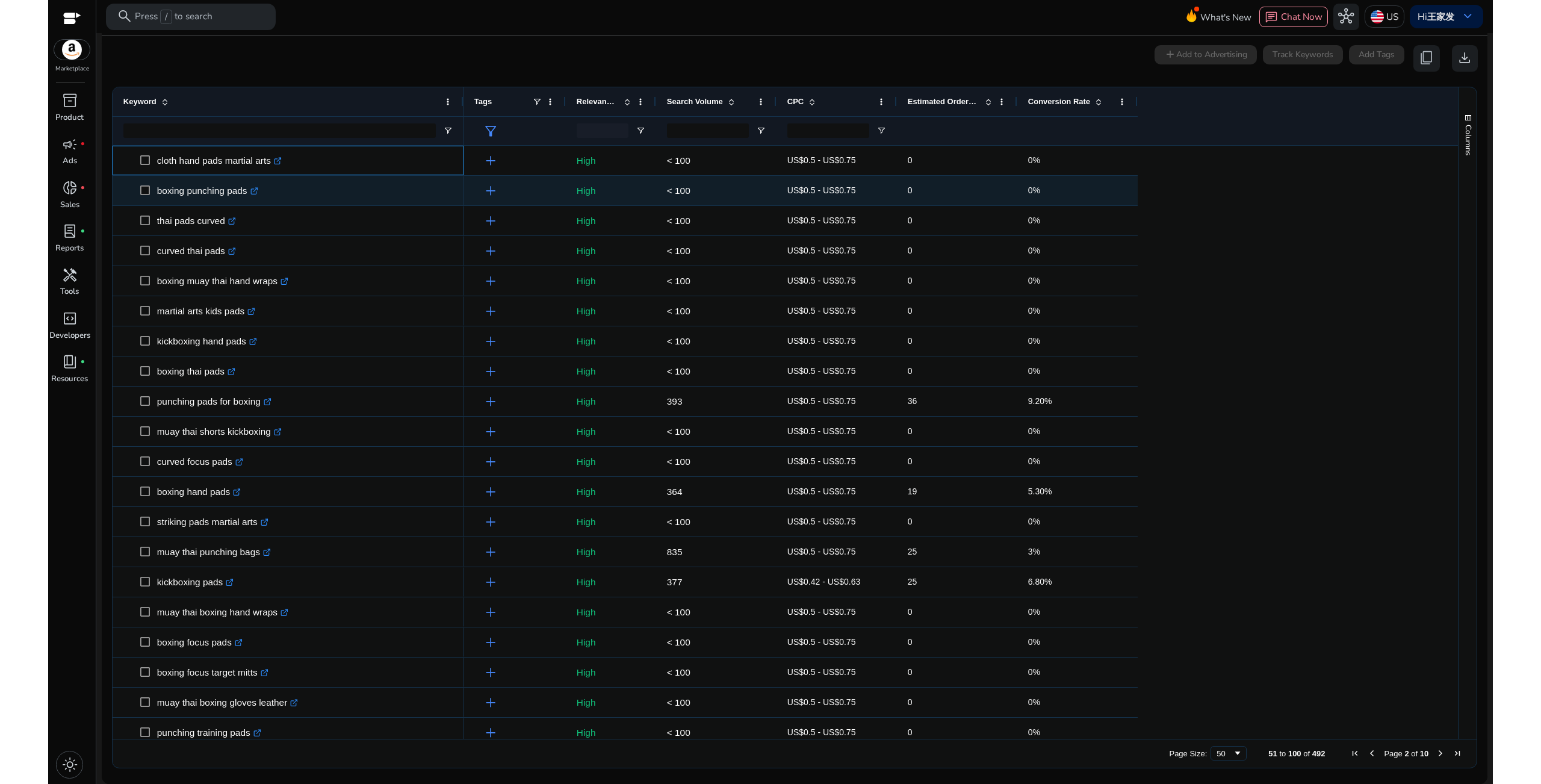
drag, startPoint x: 158, startPoint y: 160, endPoint x: 247, endPoint y: 193, distance: 94.9
copy div "cloth hand pads martial arts .st0{fill:#2c8af8} thai pads curved .st0{fill:#2c8…"
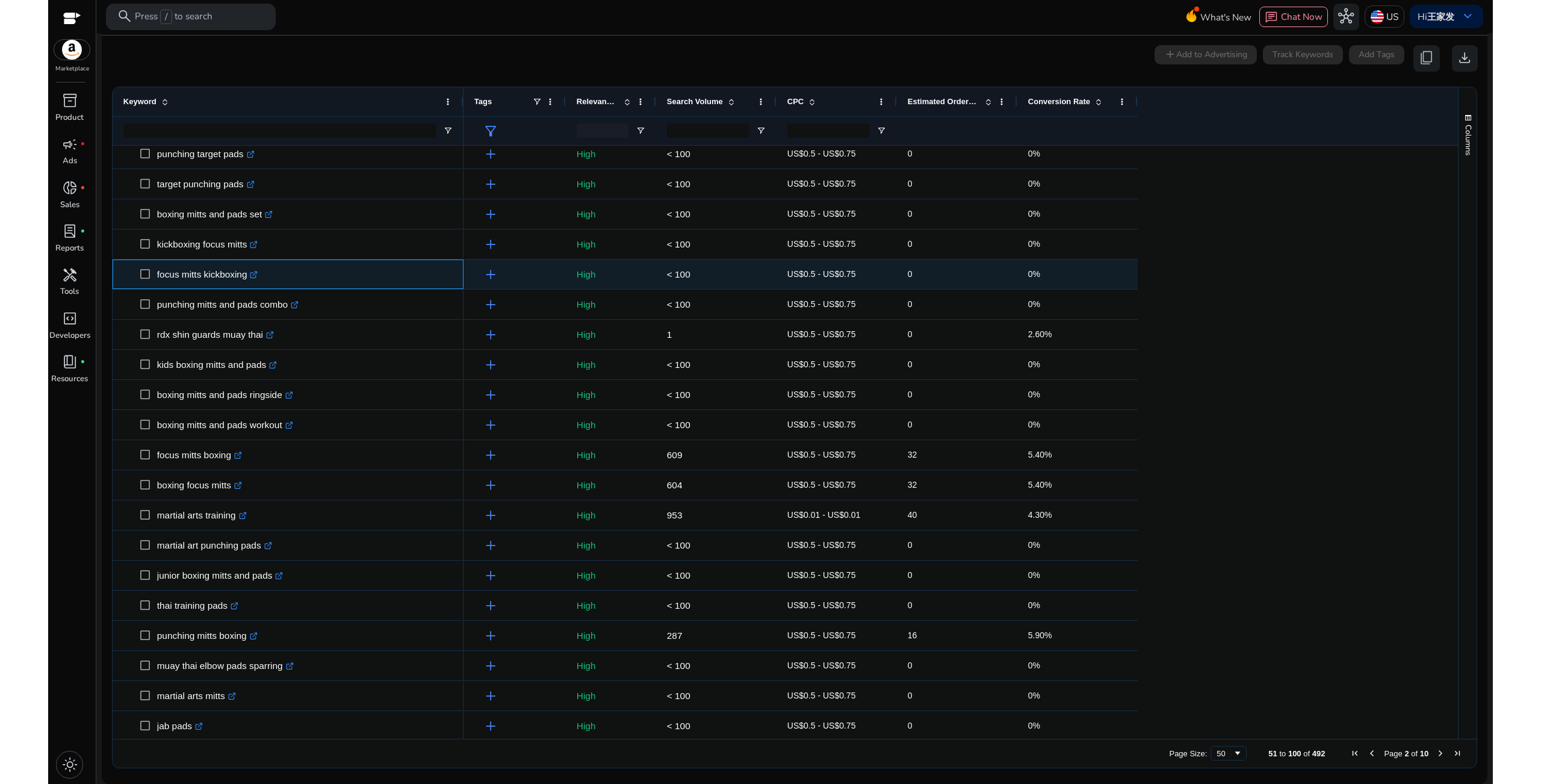
click at [181, 275] on p "focus mitts kickboxing .st0{fill:#2c8af8}" at bounding box center [207, 274] width 101 height 25
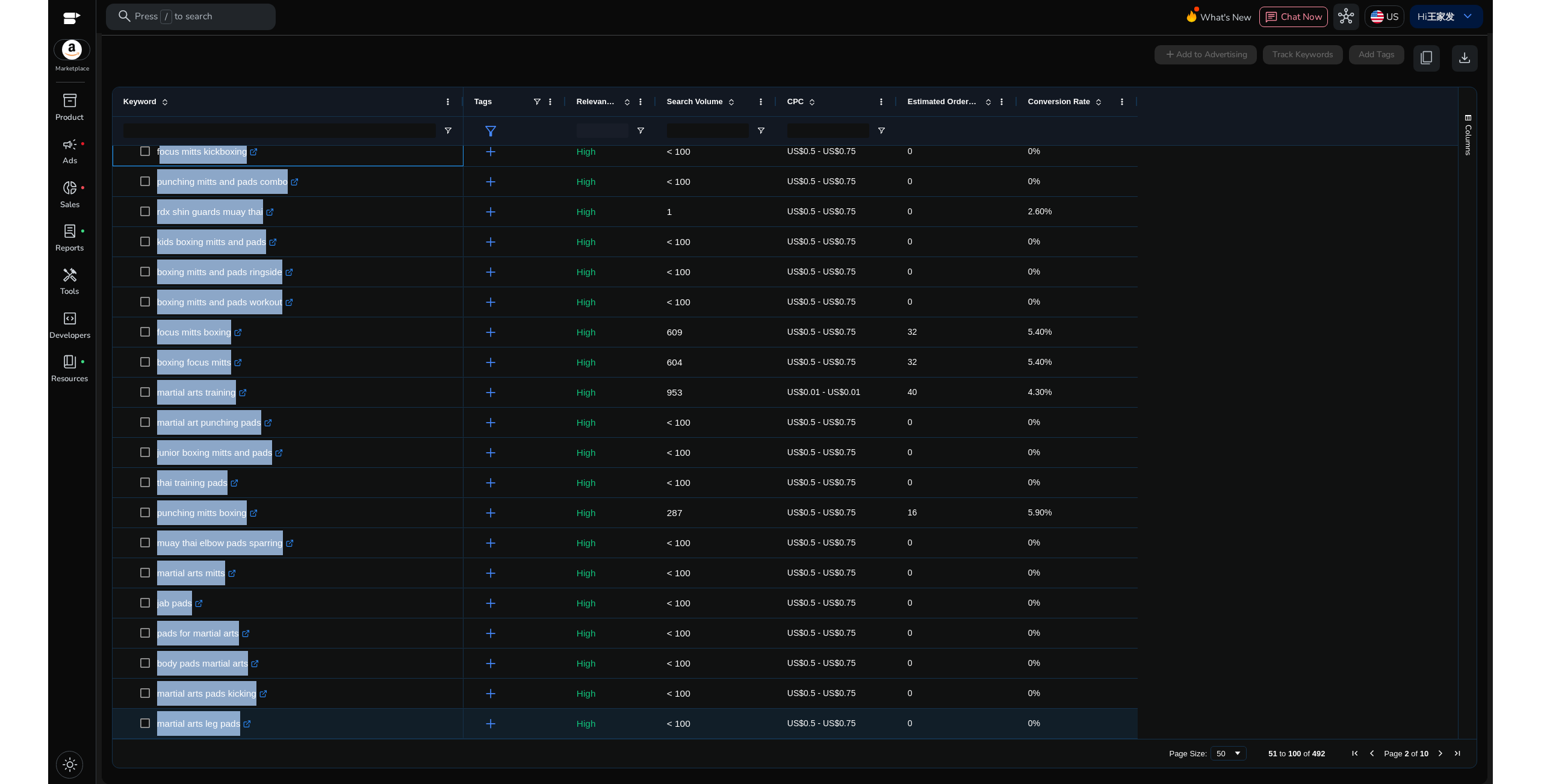
drag, startPoint x: 157, startPoint y: 275, endPoint x: 277, endPoint y: 716, distance: 457.0
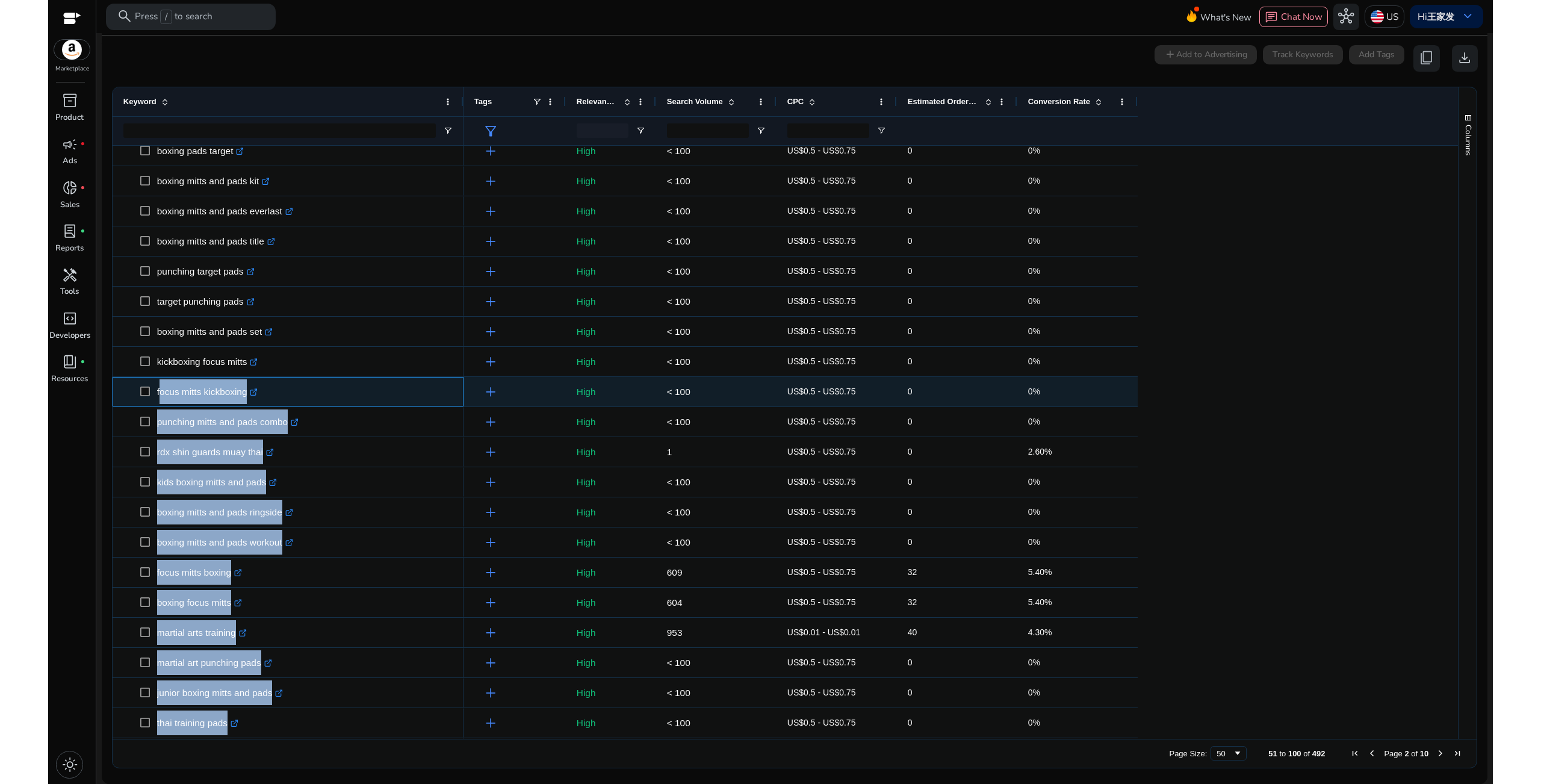
copy div "focus mitts kickboxing .st0{fill:#2c8af8} punching mitts and pads combo .st0{fi…"
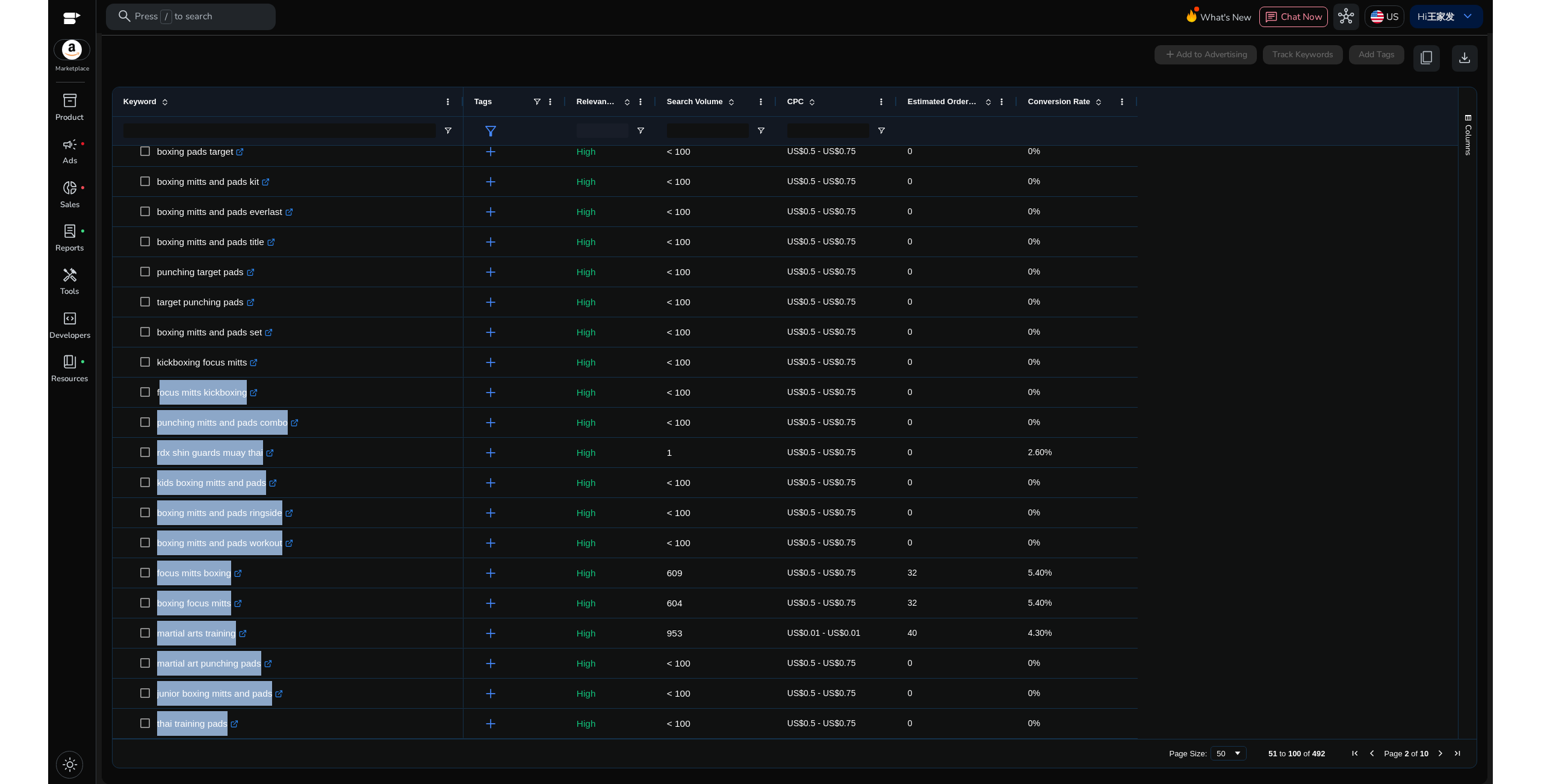
click at [1436, 753] on span "Next Page" at bounding box center [1441, 753] width 10 height 10
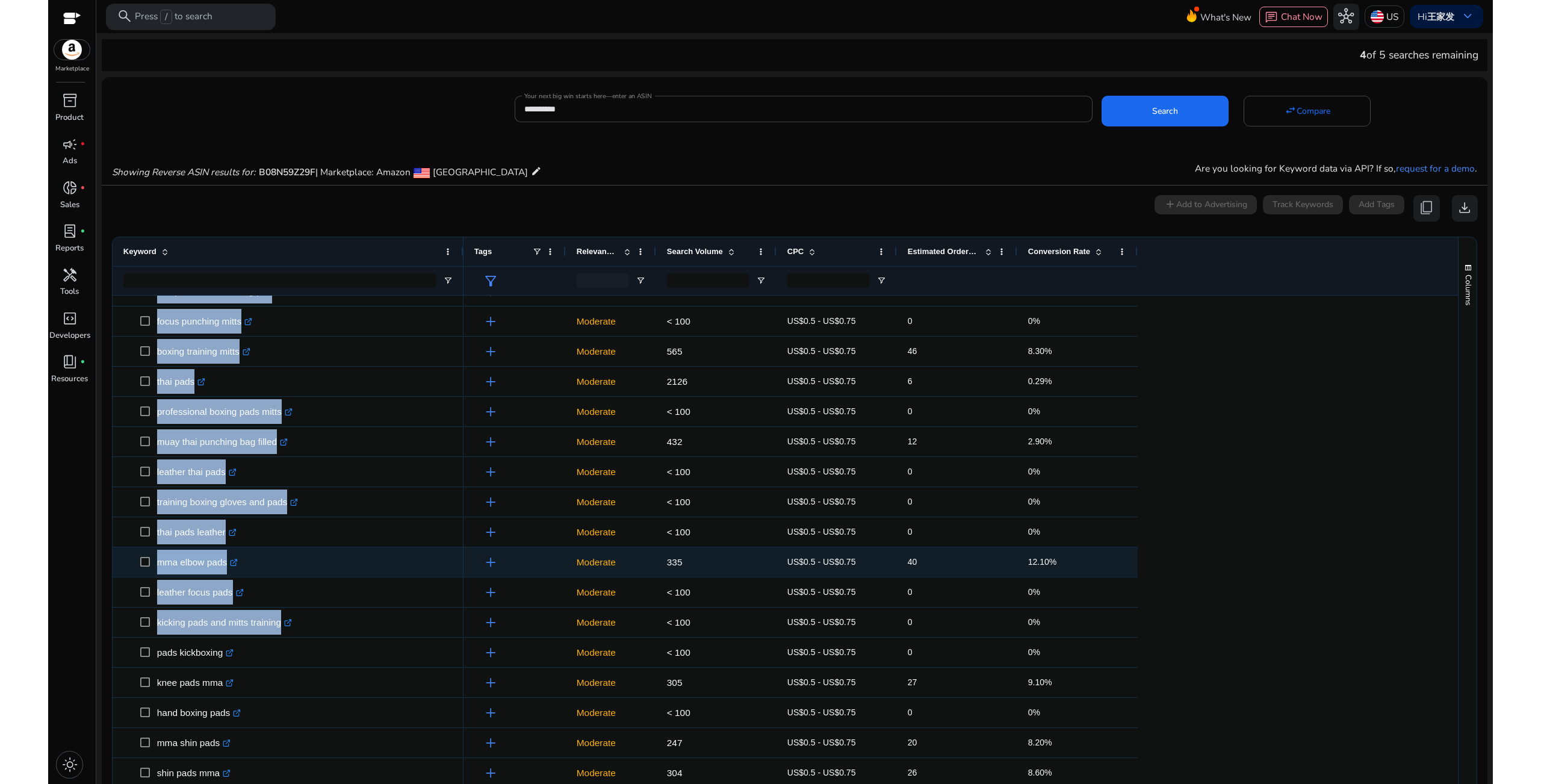
drag, startPoint x: 151, startPoint y: 308, endPoint x: 276, endPoint y: 573, distance: 293.0
click at [276, 573] on div "martial arts elbow pads .st0{fill:#2c8af8} boxing strike pads century .st0{fill…" at bounding box center [288, 246] width 351 height 1505
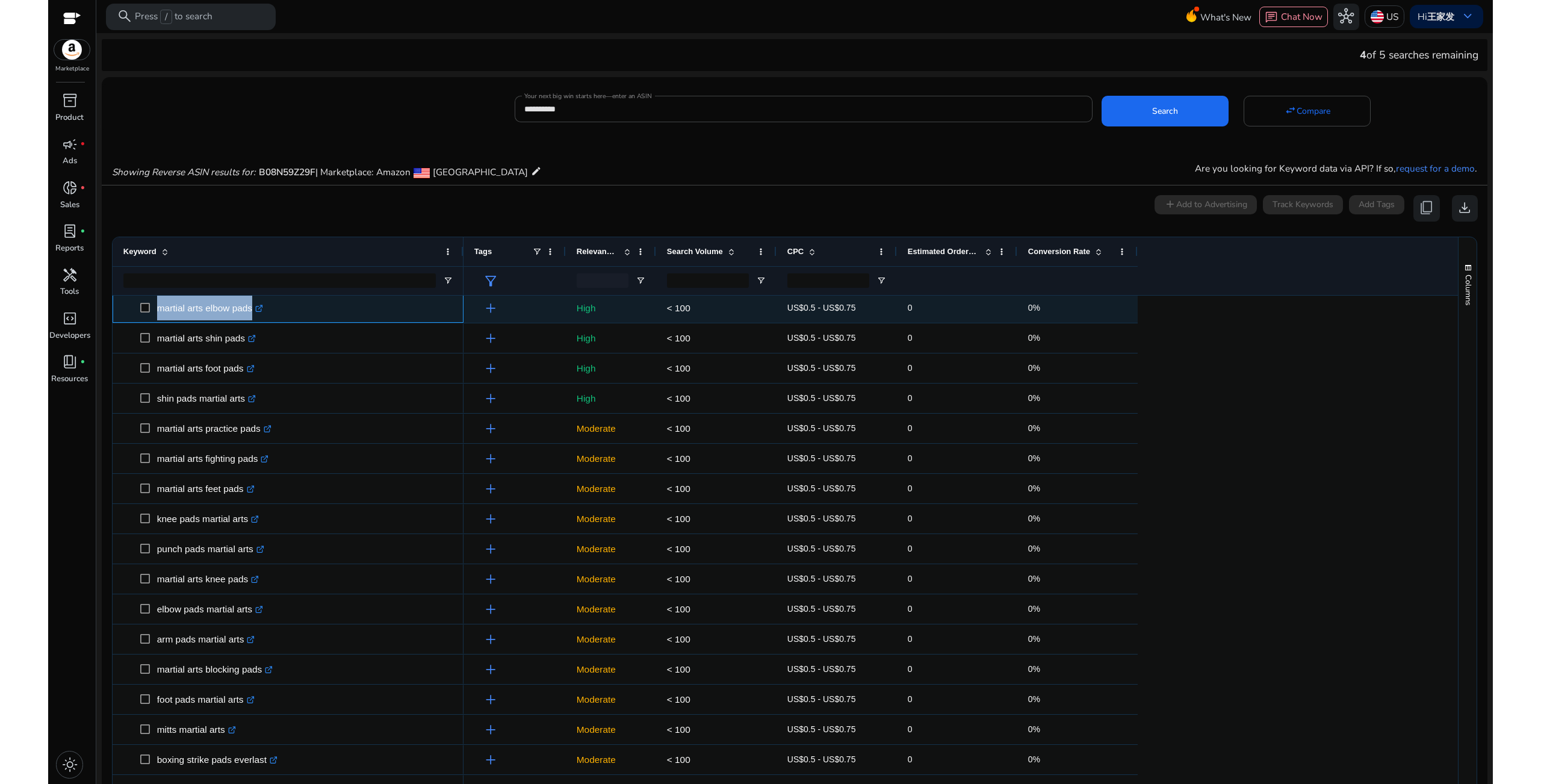
click at [161, 311] on p "martial arts elbow pads .st0{fill:#2c8af8}" at bounding box center [210, 308] width 106 height 25
click at [186, 310] on p "martial arts elbow pads .st0{fill:#2c8af8}" at bounding box center [210, 308] width 106 height 25
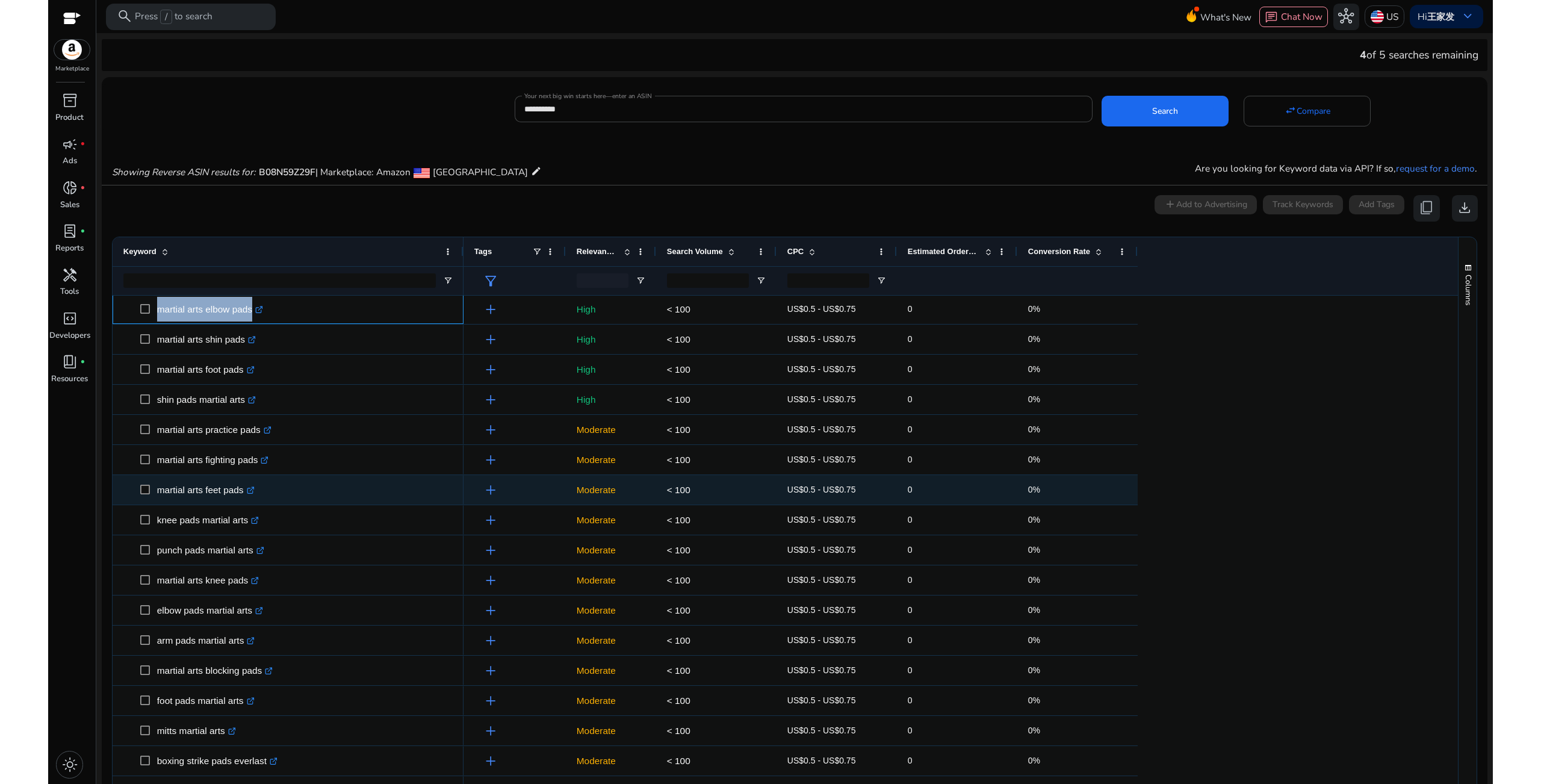
drag, startPoint x: 155, startPoint y: 306, endPoint x: 253, endPoint y: 501, distance: 218.2
copy div "martial arts elbow pads .st0{fill:#2c8af8} target boxing pads .st0{fill:#2c8af8…"
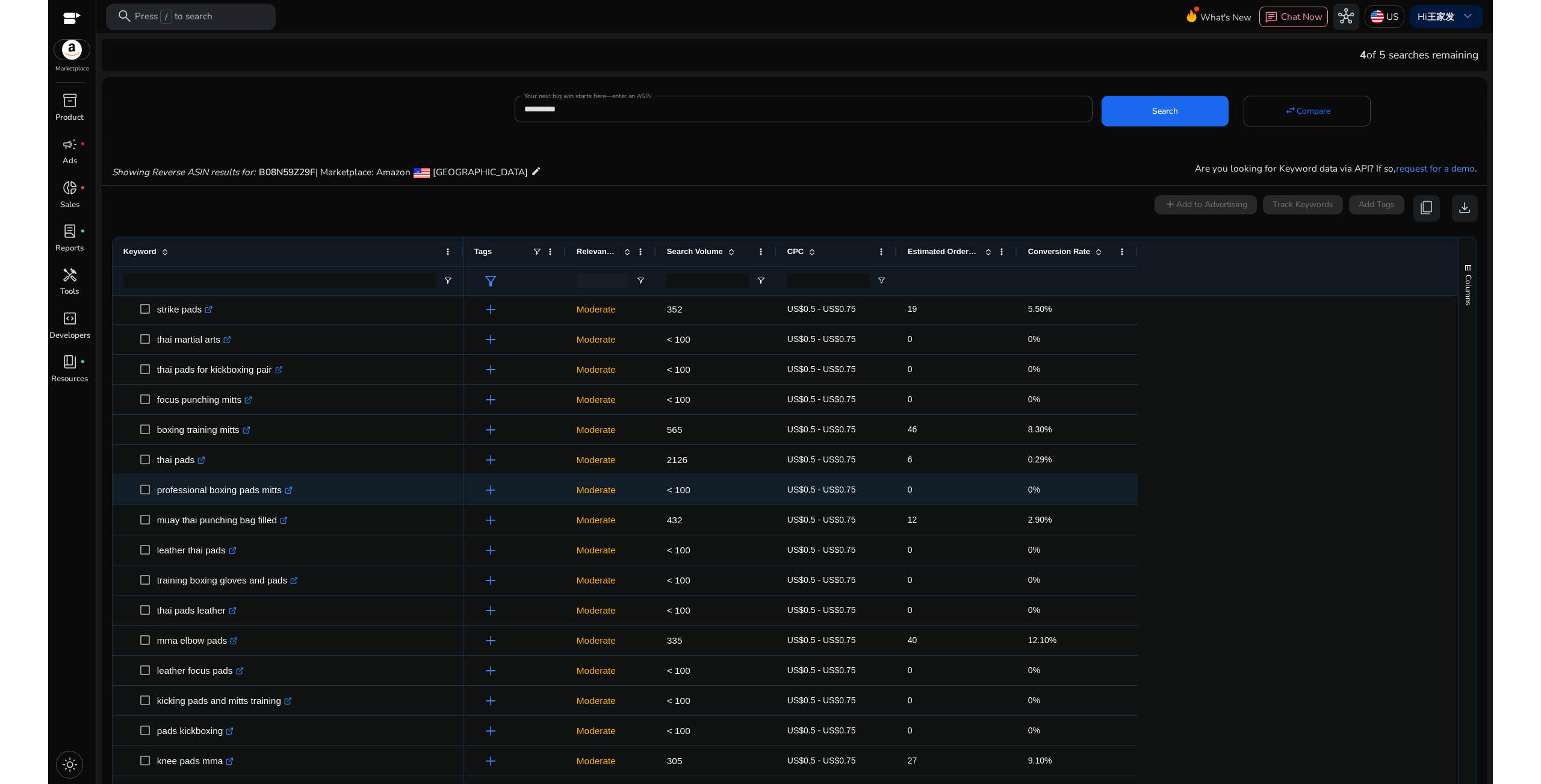
drag, startPoint x: 199, startPoint y: 494, endPoint x: 190, endPoint y: 493, distance: 9.1
click at [199, 494] on p "professional boxing pads mitts .st0{fill:#2c8af8}" at bounding box center [225, 490] width 135 height 25
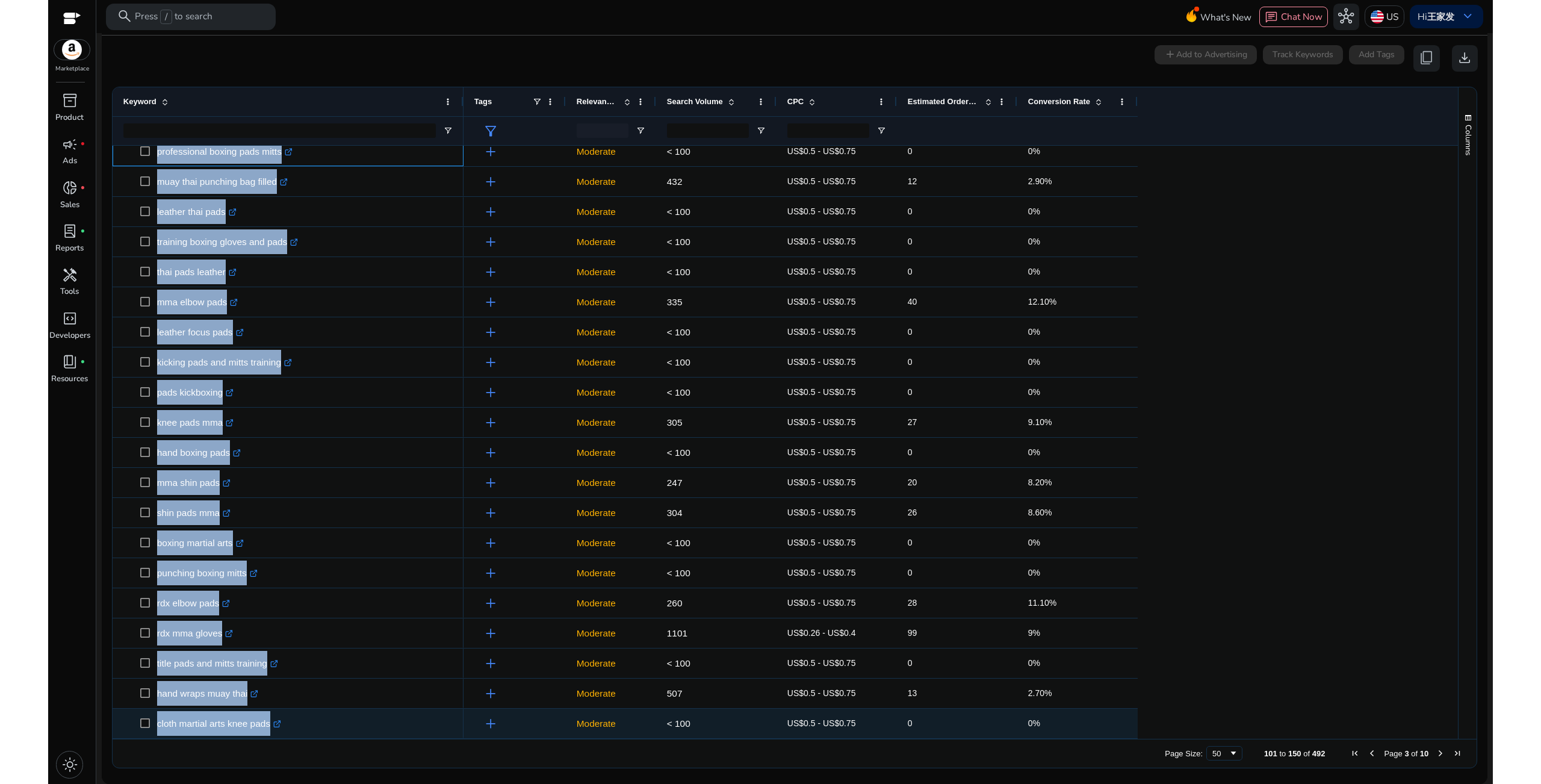
drag, startPoint x: 155, startPoint y: 488, endPoint x: 294, endPoint y: 727, distance: 276.5
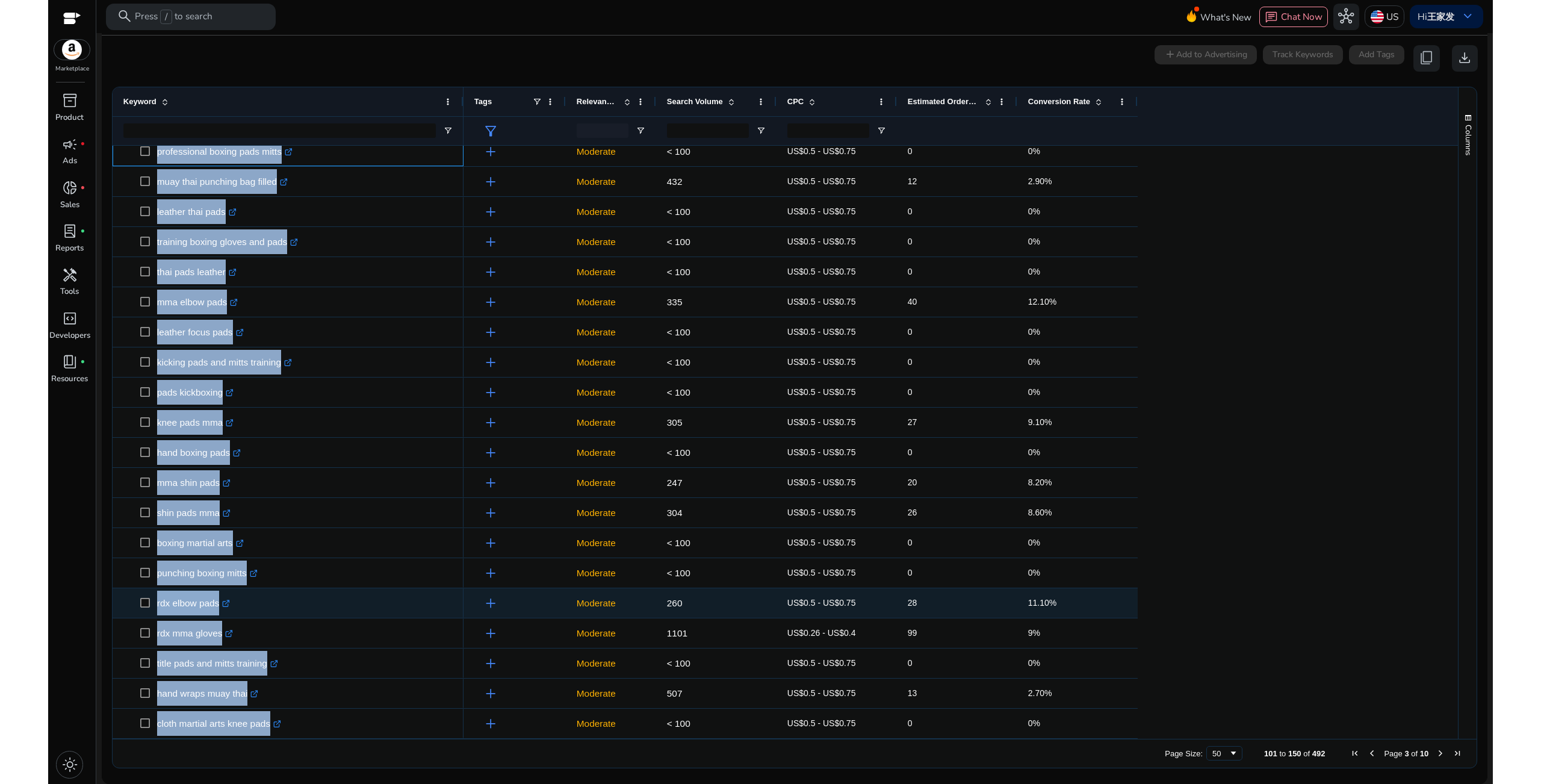
copy div "professional boxing pads mitts .st0{fill:#2c8af8} muay thai punching bag filled…"
